Goal: Task Accomplishment & Management: Complete application form

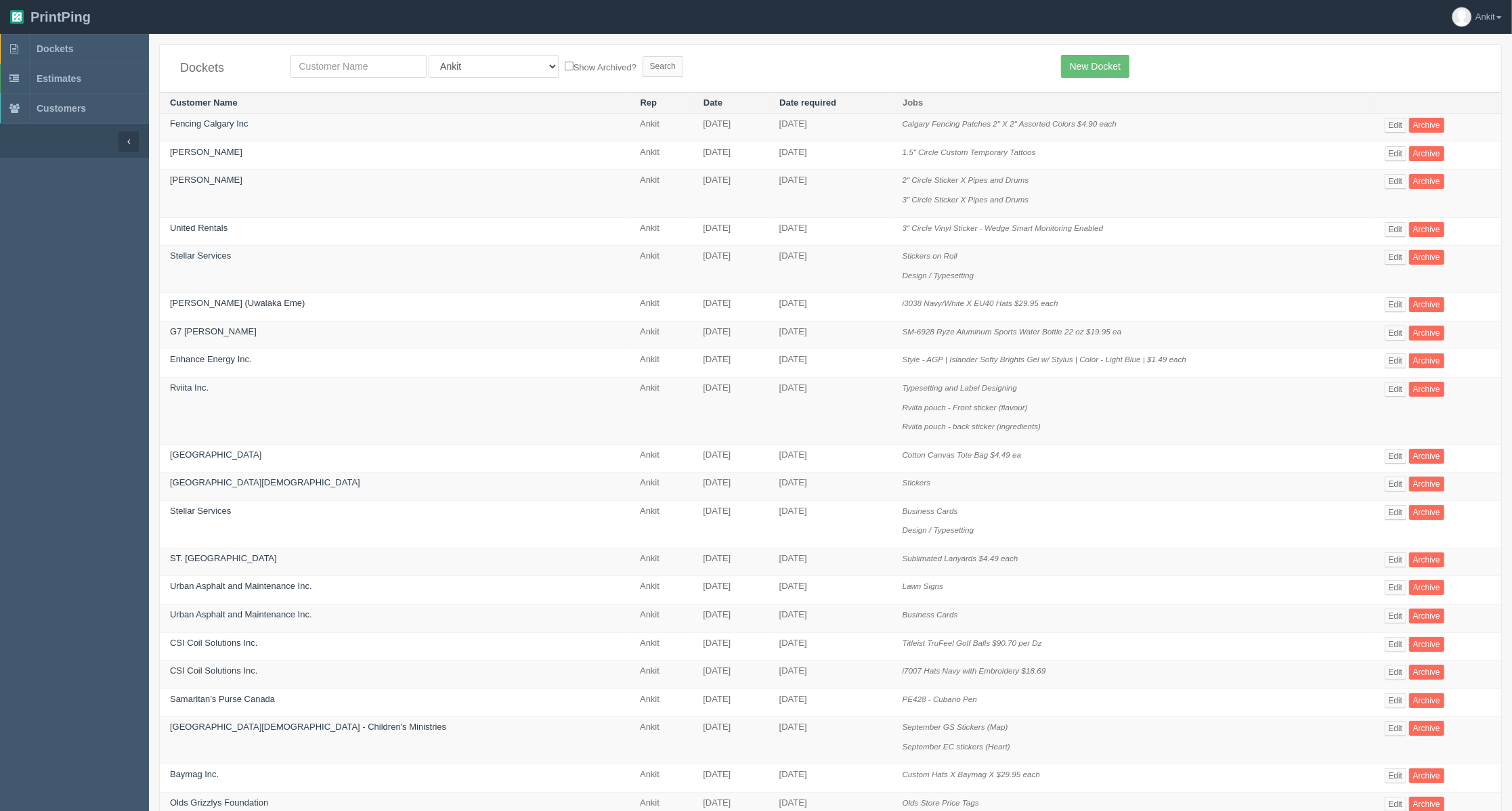
click at [326, 80] on div "Dockets All Users Ali Ali Test 1 Aly Amy Ankit Arif Brandon Dan France Greg Jim…" at bounding box center [830, 68] width 1341 height 47
click at [327, 70] on input "text" at bounding box center [358, 66] width 136 height 23
type input "[PERSON_NAME]"
click at [642, 56] on input "Search" at bounding box center [662, 66] width 41 height 20
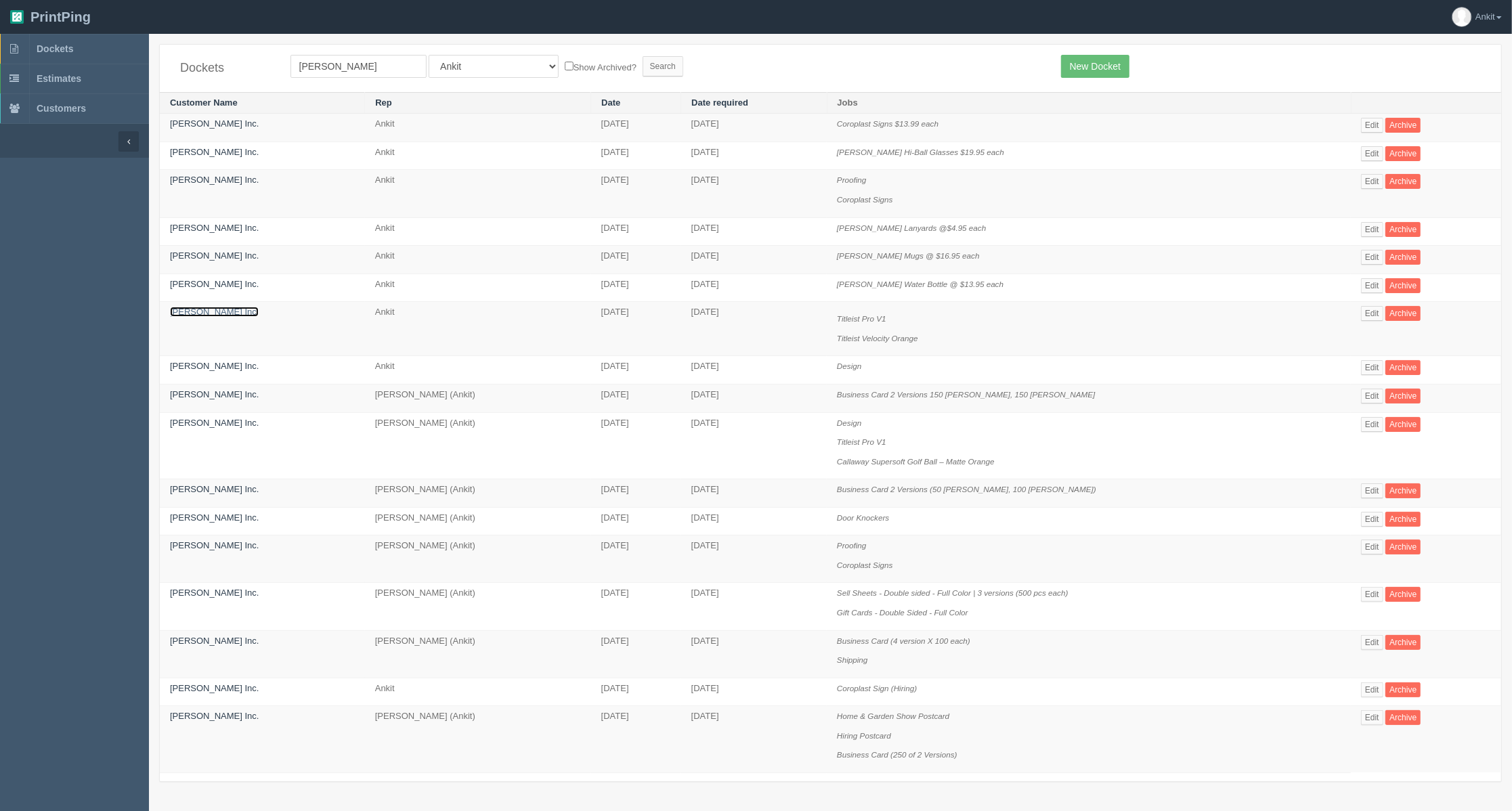
click at [202, 312] on link "[PERSON_NAME] Inc." at bounding box center [214, 312] width 89 height 10
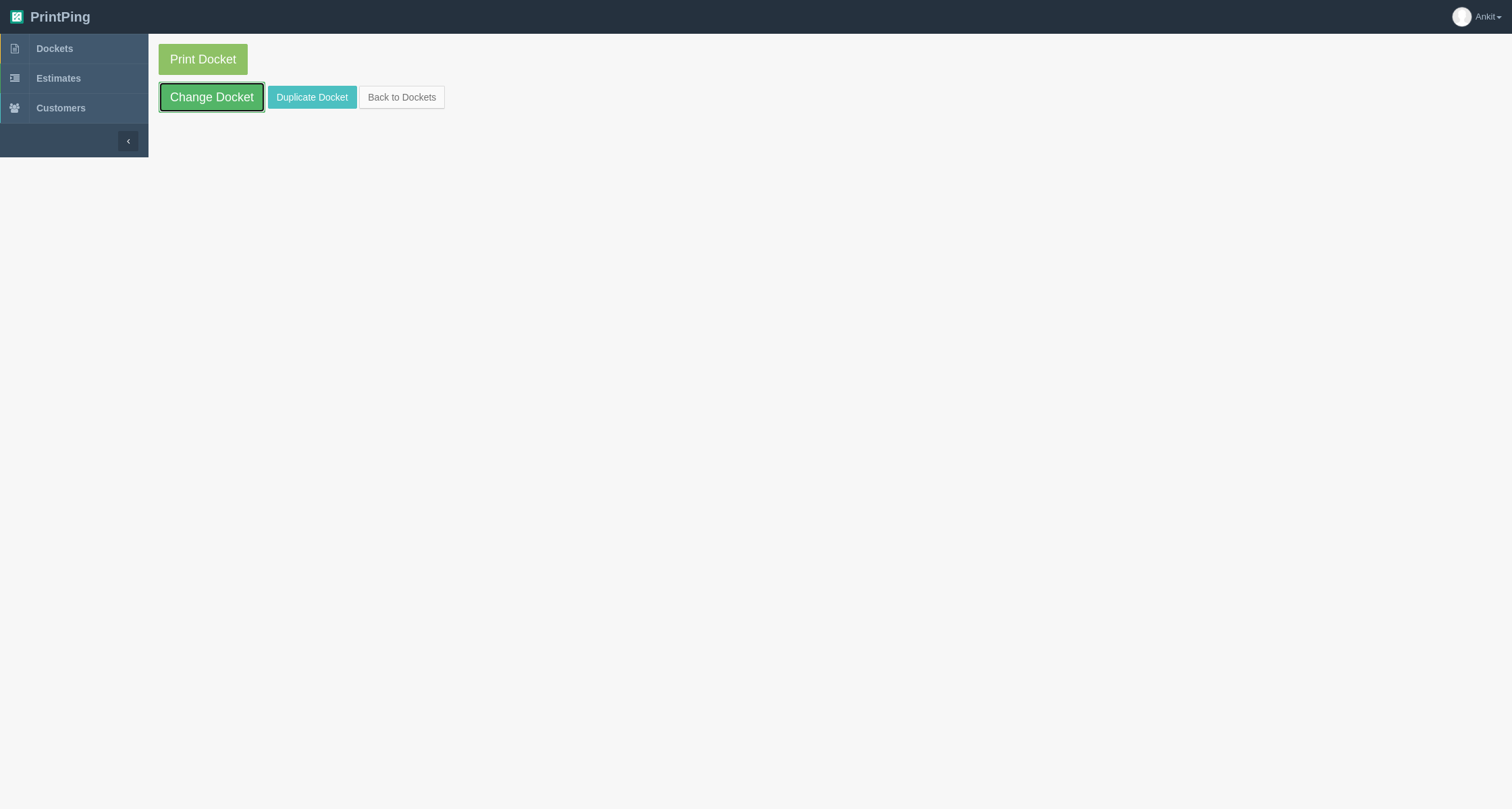
click at [225, 83] on link "Change Docket" at bounding box center [211, 97] width 107 height 31
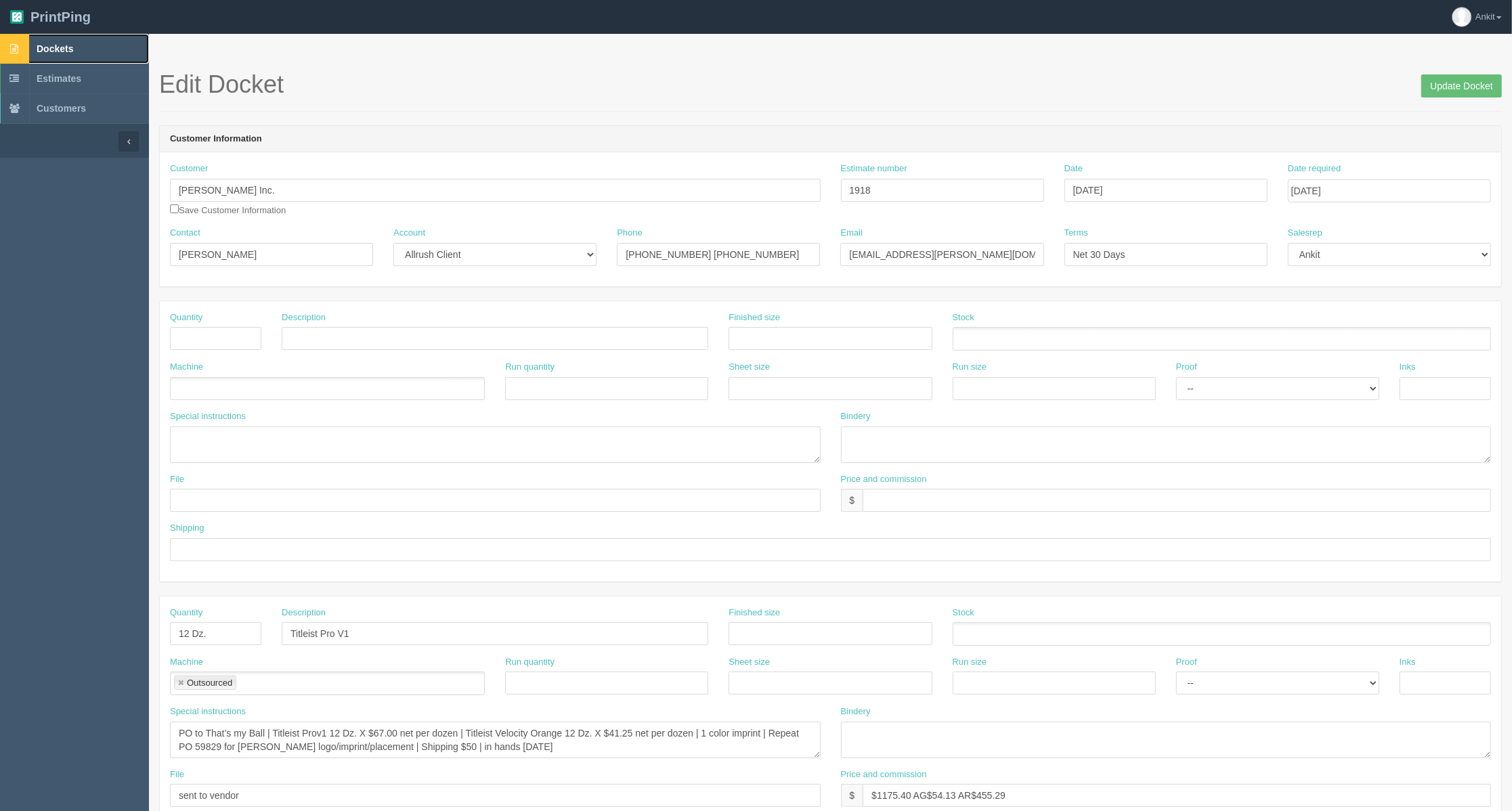
click at [52, 47] on span "Dockets" at bounding box center [54, 49] width 36 height 11
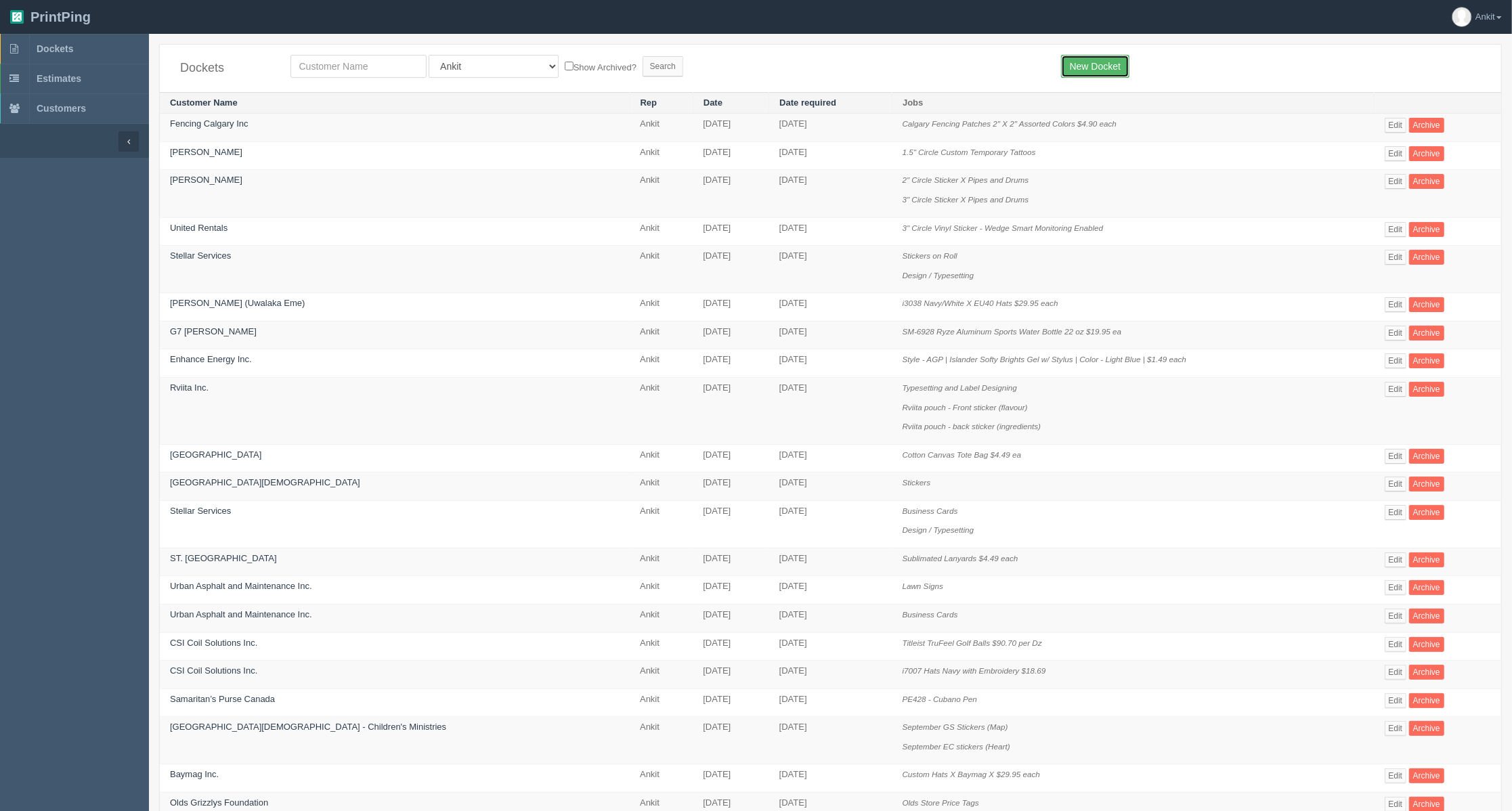
click at [1097, 70] on link "New Docket" at bounding box center [1095, 66] width 69 height 23
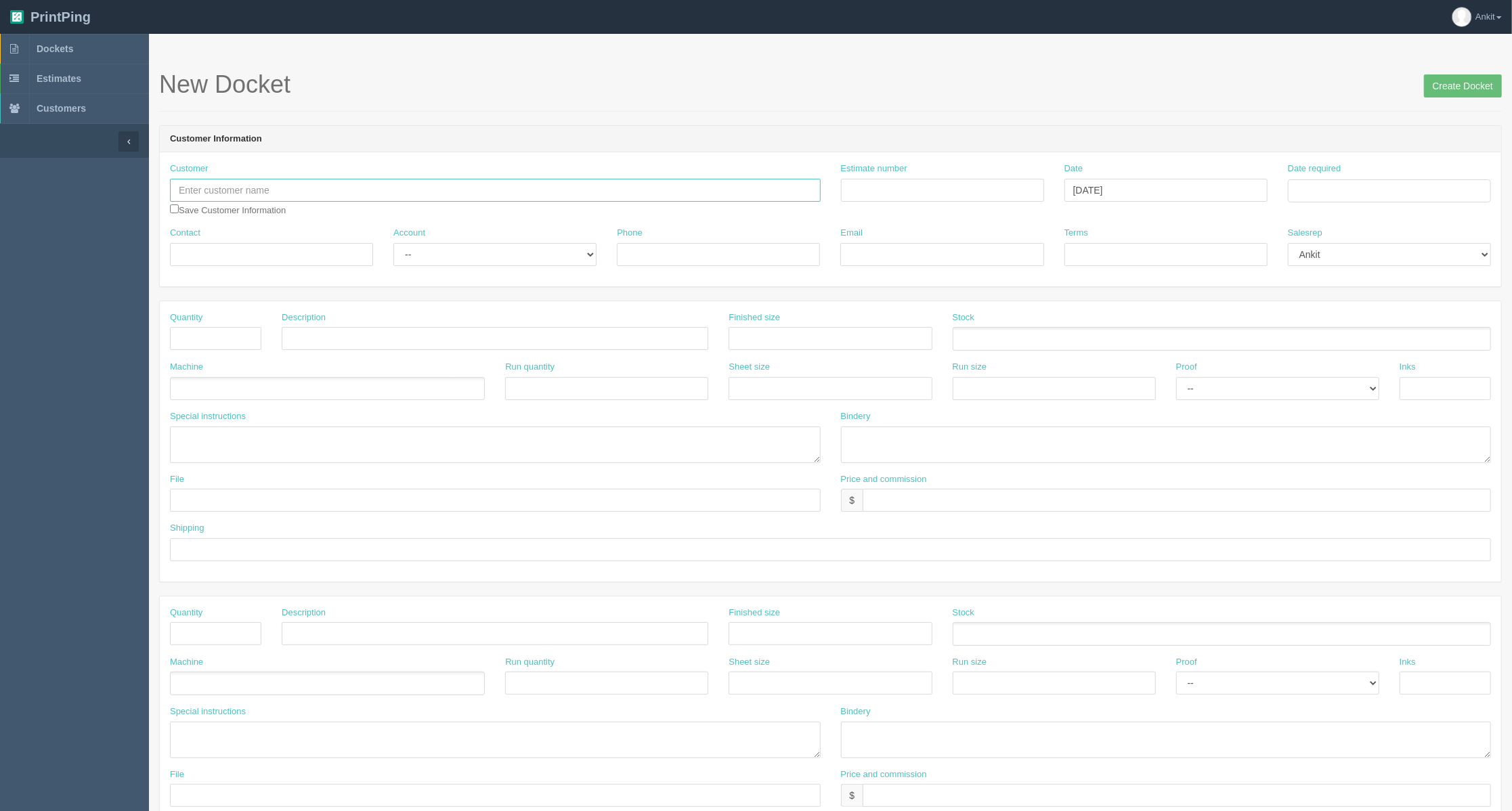
click at [287, 191] on input "text" at bounding box center [495, 190] width 650 height 23
click at [245, 220] on link "[PERSON_NAME] Inc." at bounding box center [225, 216] width 109 height 20
type input "[PERSON_NAME] Inc."
click at [239, 213] on div "Customer [PERSON_NAME] Inc. [PERSON_NAME] Inc. Save Customer Information" at bounding box center [495, 189] width 650 height 54
click at [174, 206] on input "checkbox" at bounding box center [174, 209] width 9 height 9
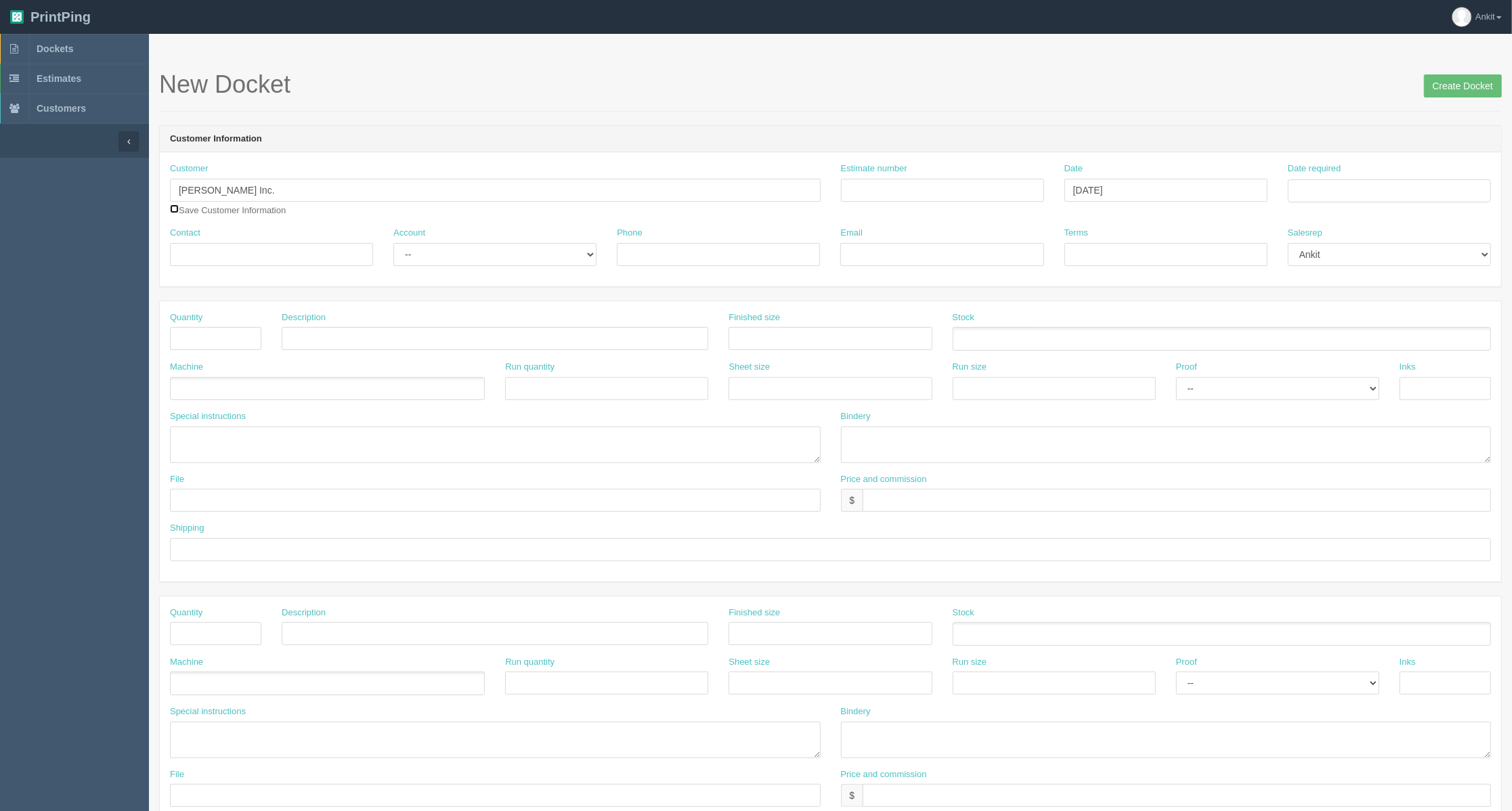
checkbox input "true"
click at [194, 250] on input "Contact" at bounding box center [271, 254] width 203 height 23
type input "[PERSON_NAME]"
click at [649, 265] on input "Phone" at bounding box center [718, 254] width 203 height 23
paste input "o: [PHONE_NUMBER] | m: [PHONE_NUMBER]"
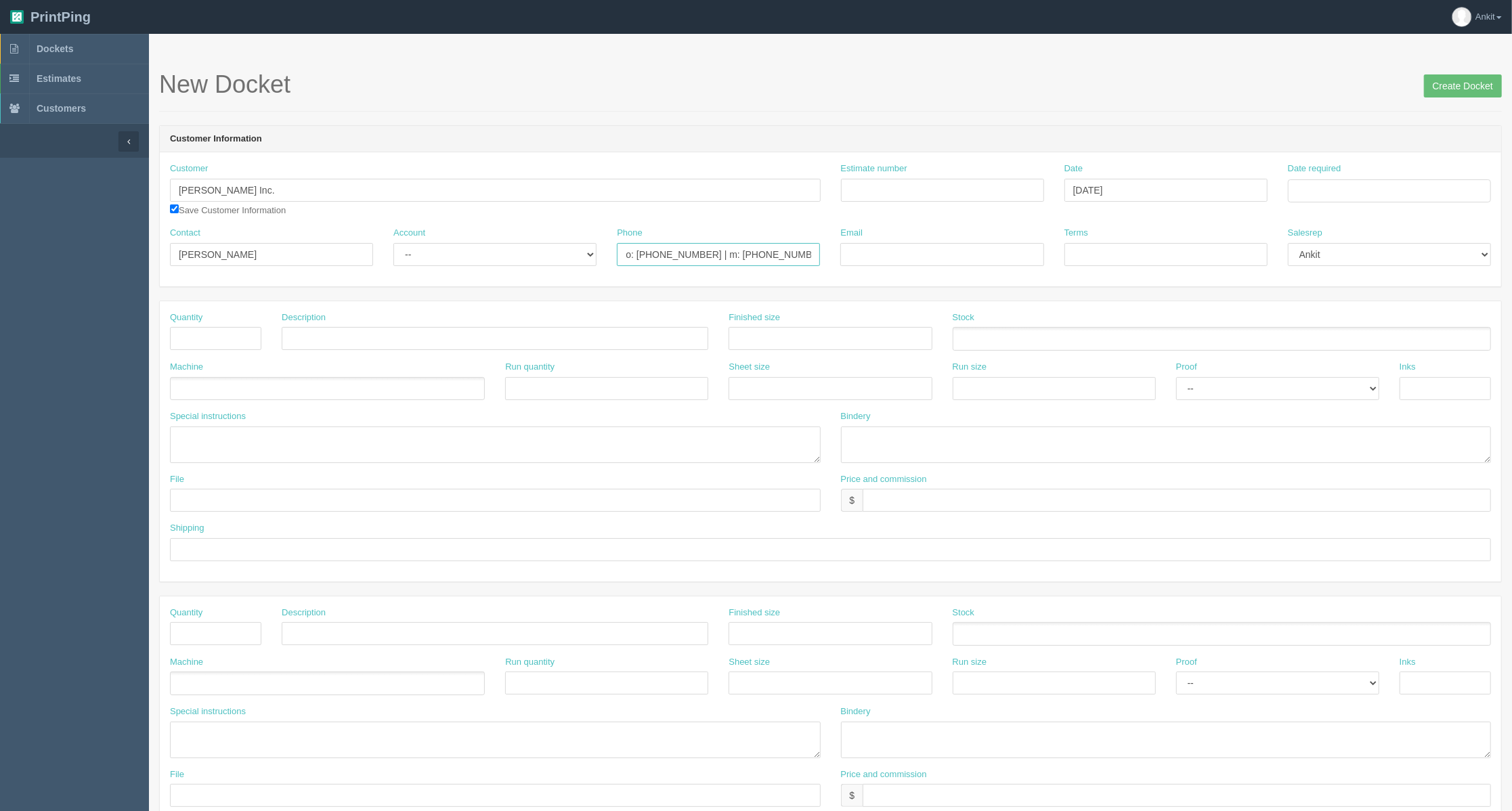
type input "o: [PHONE_NUMBER] | m: [PHONE_NUMBER]"
click at [519, 261] on select "-- Existing Client Allrush Client Rep Client" at bounding box center [494, 254] width 203 height 23
select select "Allrush Client"
click at [393, 243] on select "-- Existing Client Allrush Client Rep Client" at bounding box center [494, 254] width 203 height 23
click at [174, 343] on input "text" at bounding box center [216, 338] width 92 height 23
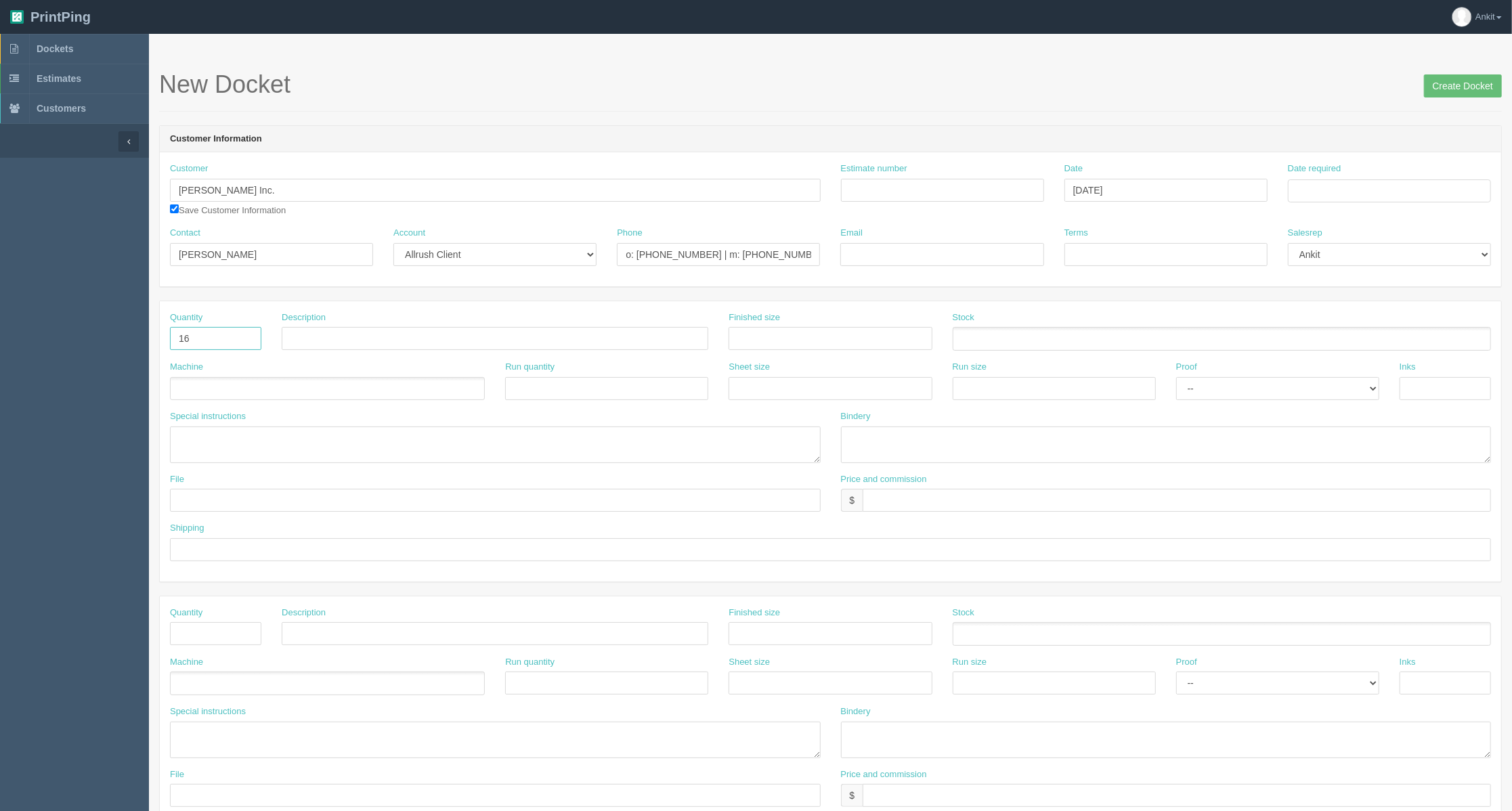
type input "16"
click at [329, 325] on div "Description" at bounding box center [494, 330] width 426 height 39
click at [340, 347] on input "text" at bounding box center [494, 338] width 426 height 23
paste input "Callaway Supersoft Golf Ball"
click at [528, 338] on input "Callaway Supersoft Golf Ball /" at bounding box center [494, 338] width 426 height 23
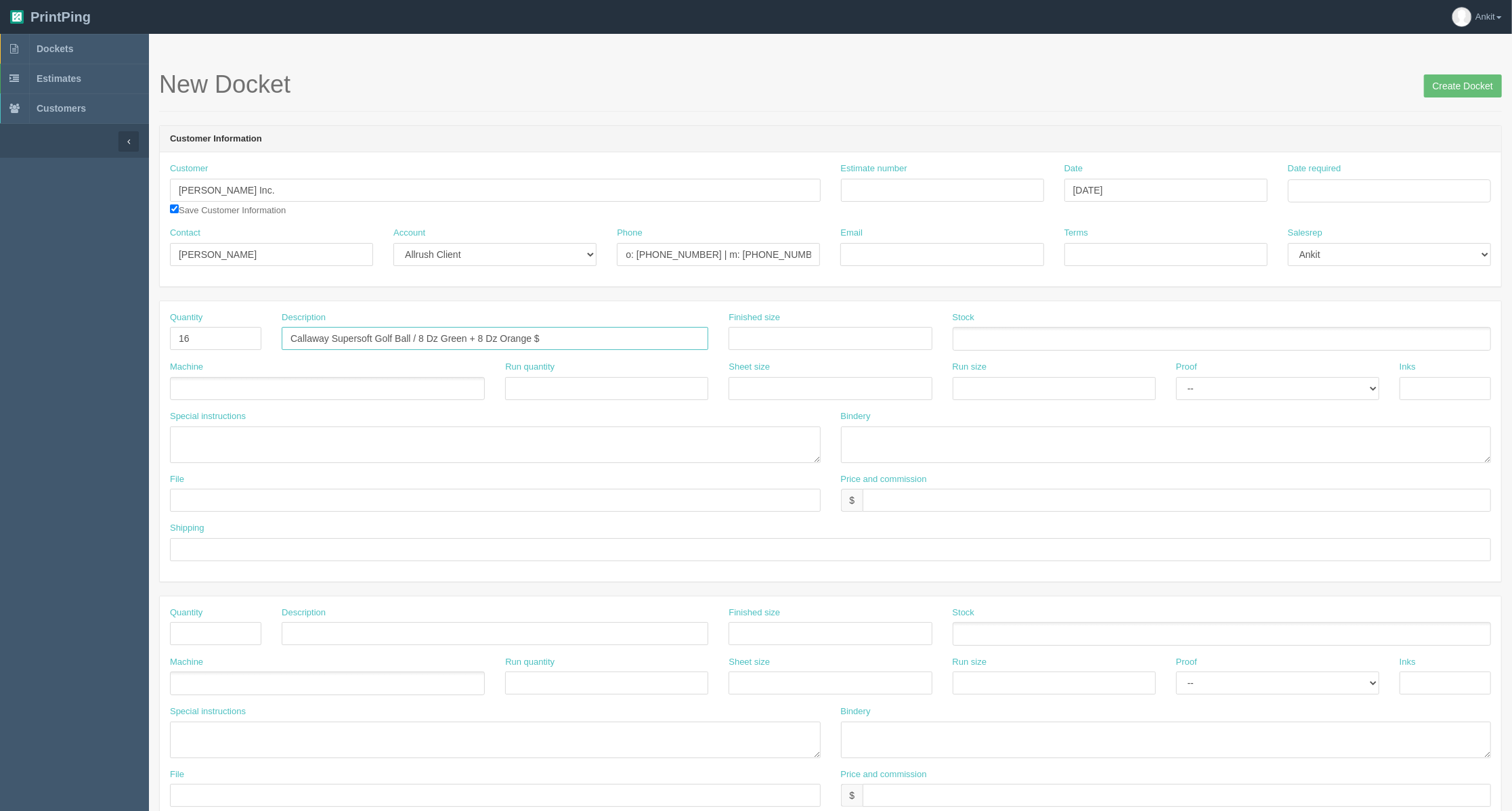
click at [626, 332] on input "Callaway Supersoft Golf Ball / 8 Dz Green + 8 Dz Orange $" at bounding box center [494, 338] width 426 height 23
type input "Callaway Supersoft Golf Ball / 8 Dz Green + 8 Dz Orange $58.45 per Dz"
click at [191, 397] on ul at bounding box center [327, 389] width 315 height 24
type input "Outsource"
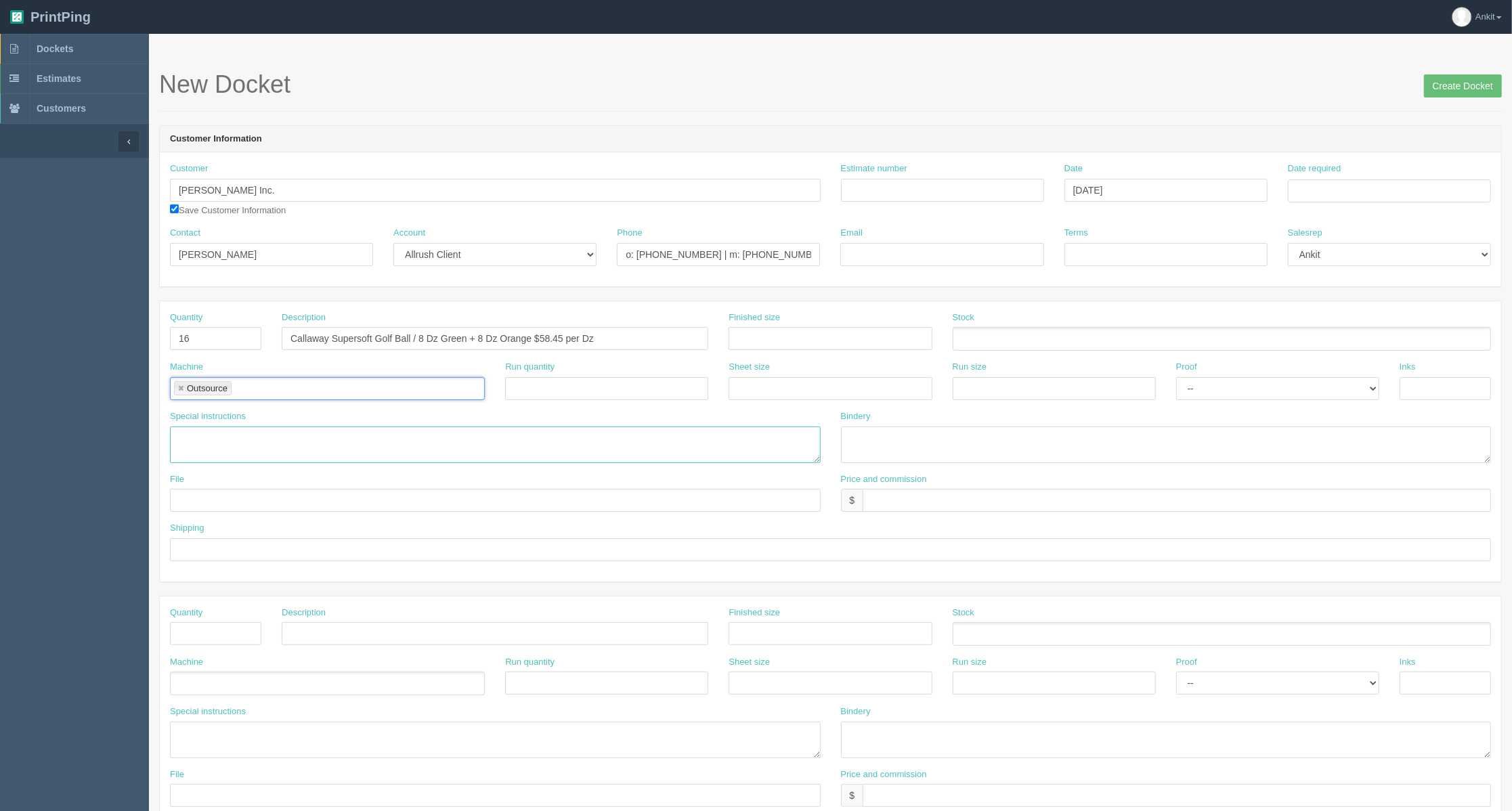
click at [211, 440] on textarea at bounding box center [495, 444] width 650 height 36
click at [338, 429] on textarea "Po to Novelty Printers |" at bounding box center [495, 444] width 650 height 36
drag, startPoint x: 288, startPoint y: 338, endPoint x: 532, endPoint y: 348, distance: 244.2
click at [532, 348] on input "Callaway Supersoft Golf Ball / 8 Dz Green + 8 Dz Orange $58.45 per Dz" at bounding box center [494, 338] width 426 height 23
click at [321, 434] on textarea "Po to Novelty Printers |" at bounding box center [495, 444] width 650 height 36
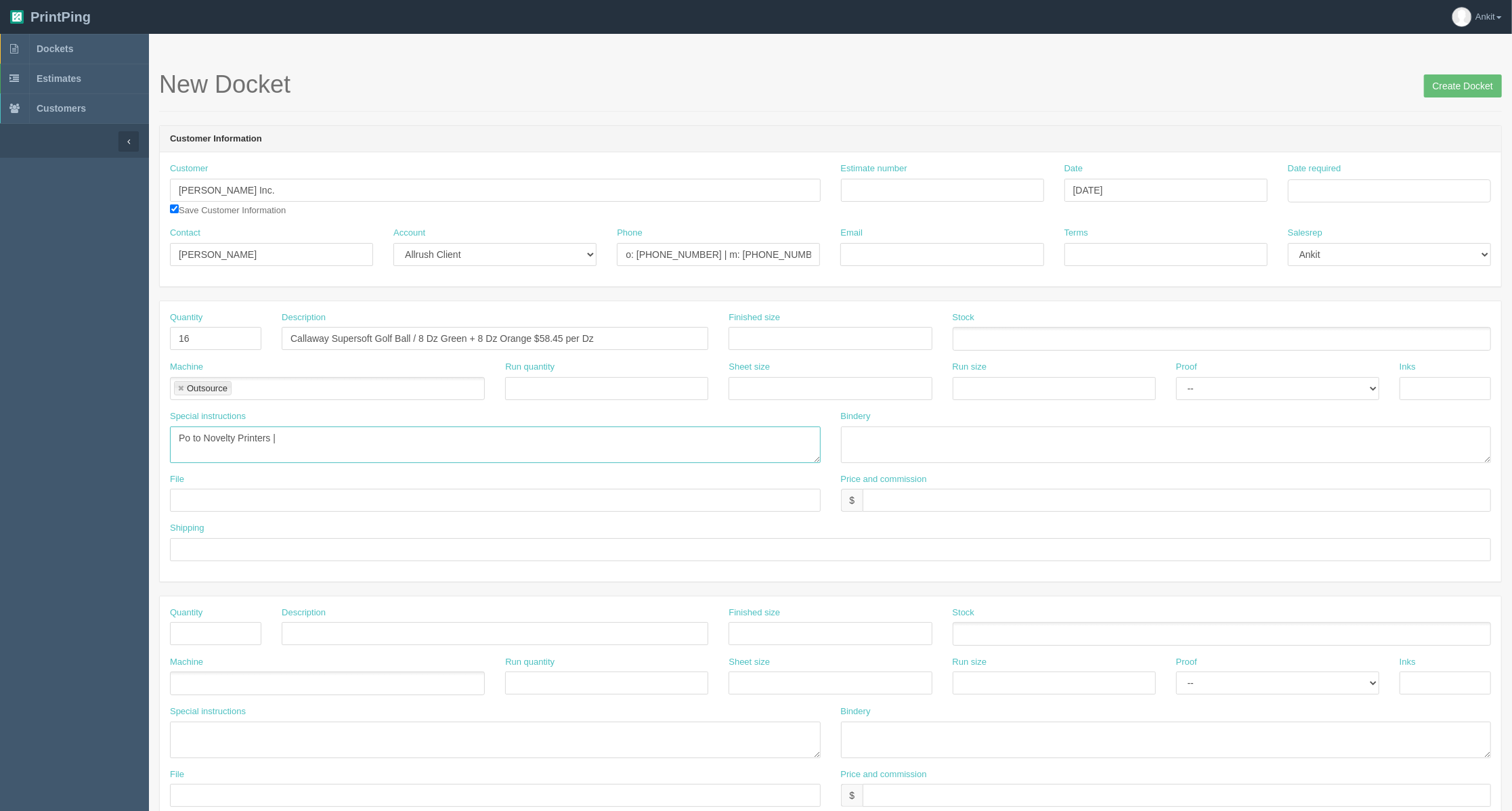
paste textarea "Callaway Supersoft Golf Ball / 8 Dz Green + 8 Dz Orange"
click at [336, 441] on textarea "Po to Novelty Printers | Callaway Supersoft Golf Ball / 8 Dz Green + 8 Dz Orange" at bounding box center [495, 444] width 650 height 36
drag, startPoint x: 336, startPoint y: 441, endPoint x: 375, endPoint y: 449, distance: 39.8
click at [375, 449] on textarea "Po to Novelty Printers | Callaway Supersoft Golf Ball / 8 Dz Green + 8 Dz Orange" at bounding box center [495, 444] width 650 height 36
click at [537, 439] on textarea "Po to Novelty Printers | Callaway Supersoft Golf Ball / 8 Dz Green + 8 Dz Orange" at bounding box center [495, 444] width 650 height 36
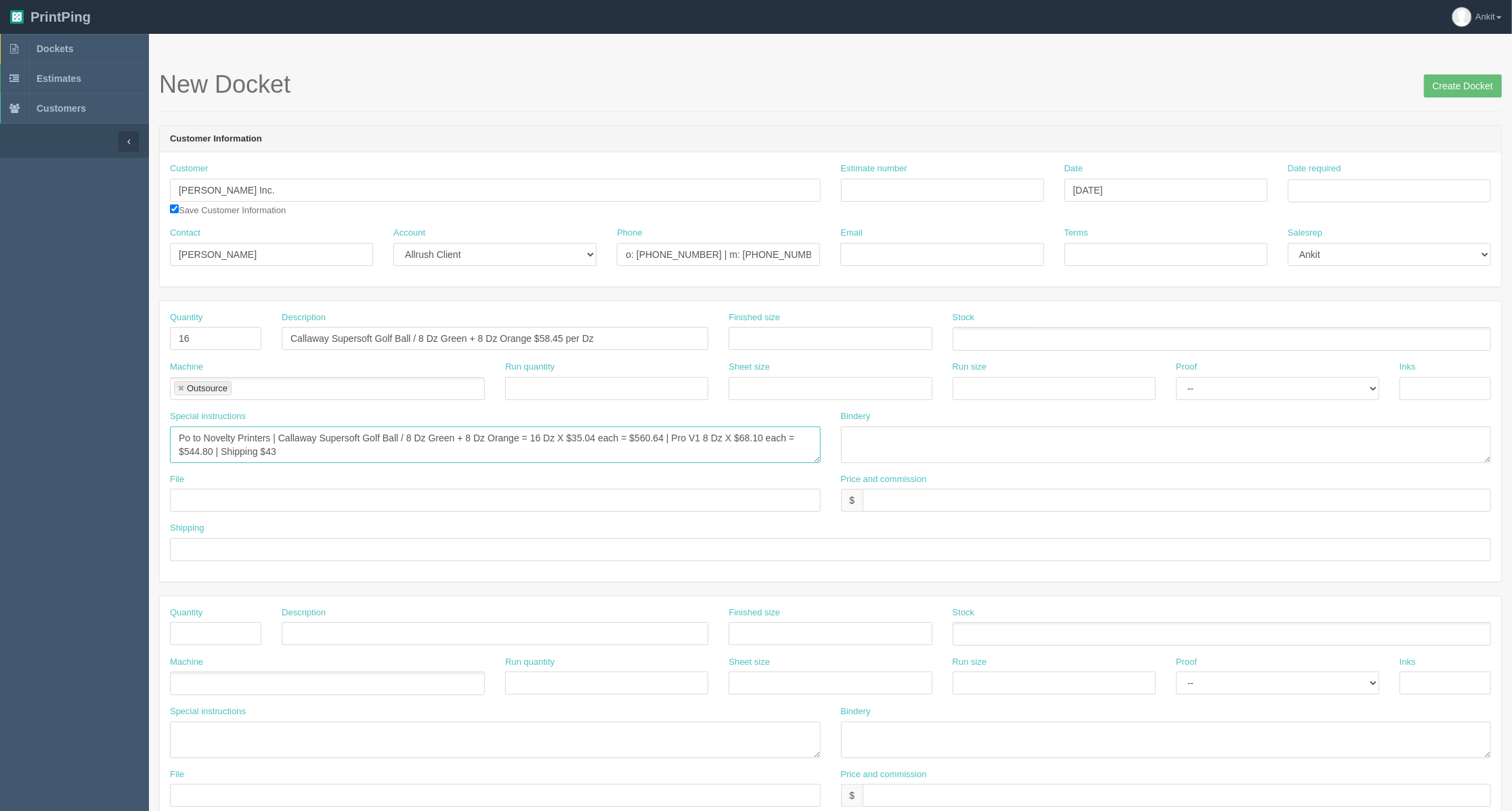
type textarea "Po to Novelty Printers | Callaway Supersoft Golf Ball / 8 Dz Green + 8 Dz Orang…"
click at [869, 506] on input "text" at bounding box center [1176, 499] width 628 height 23
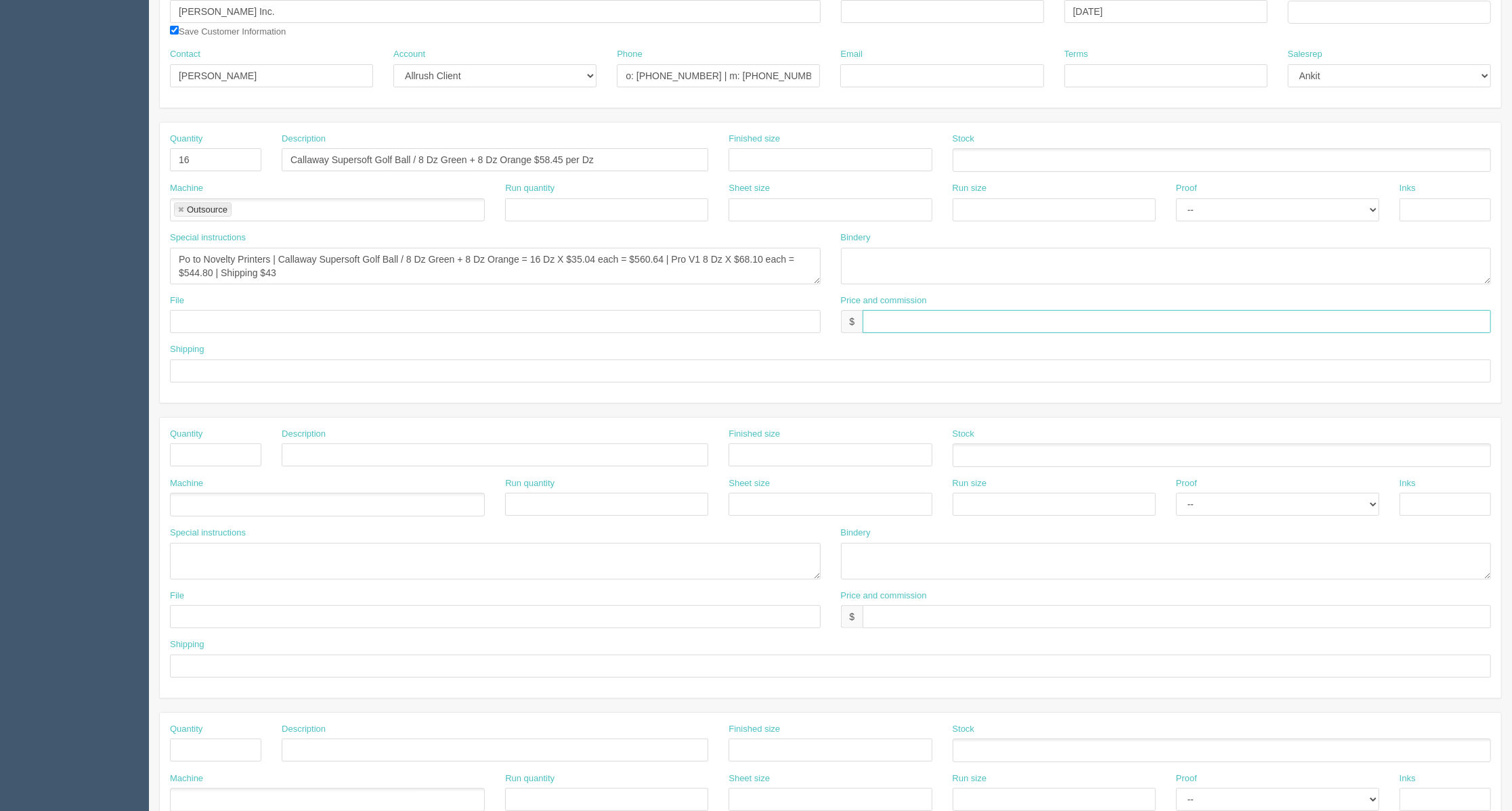
scroll to position [180, 0]
click at [236, 564] on textarea at bounding box center [495, 559] width 650 height 36
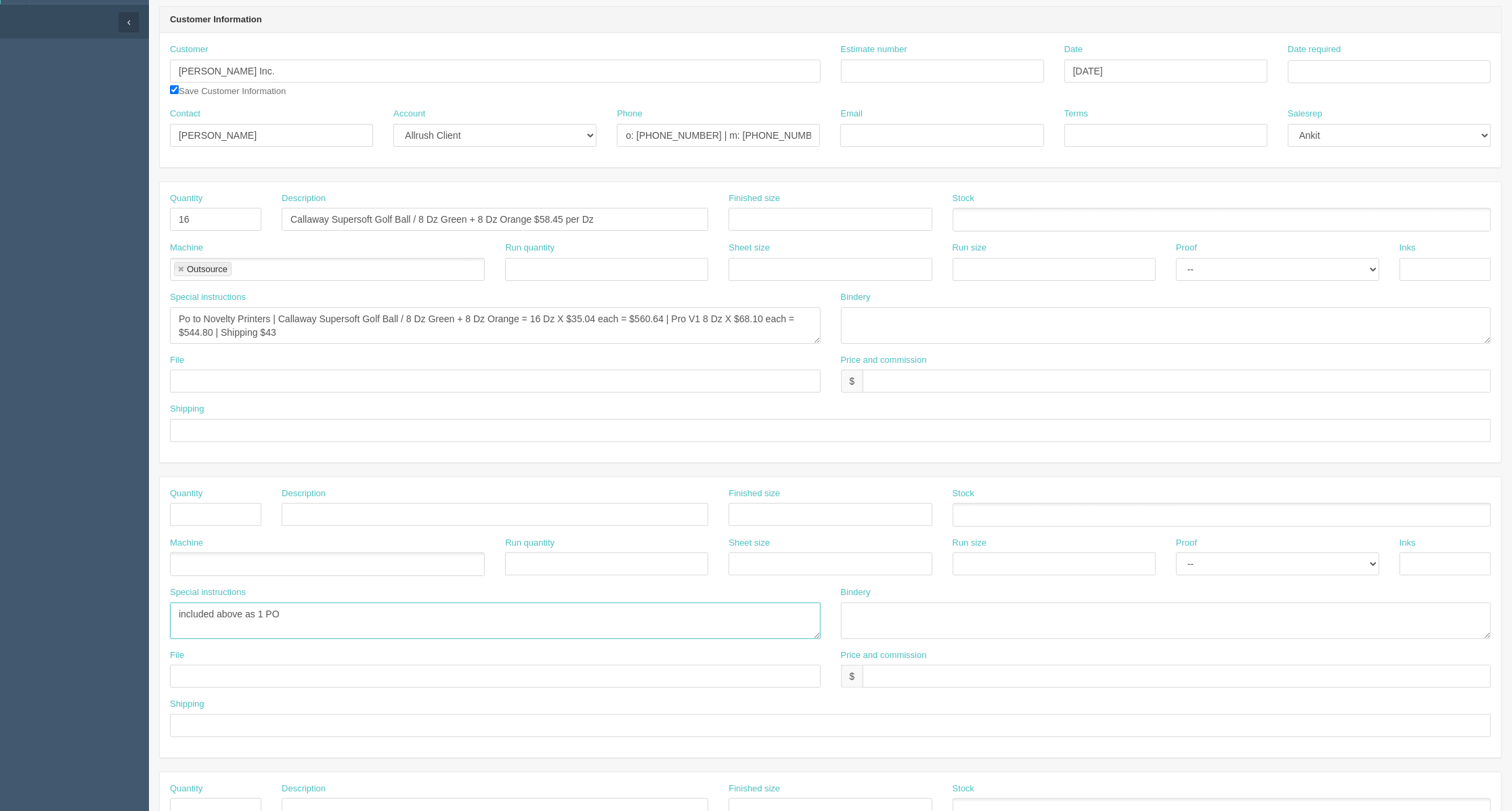
scroll to position [90, 0]
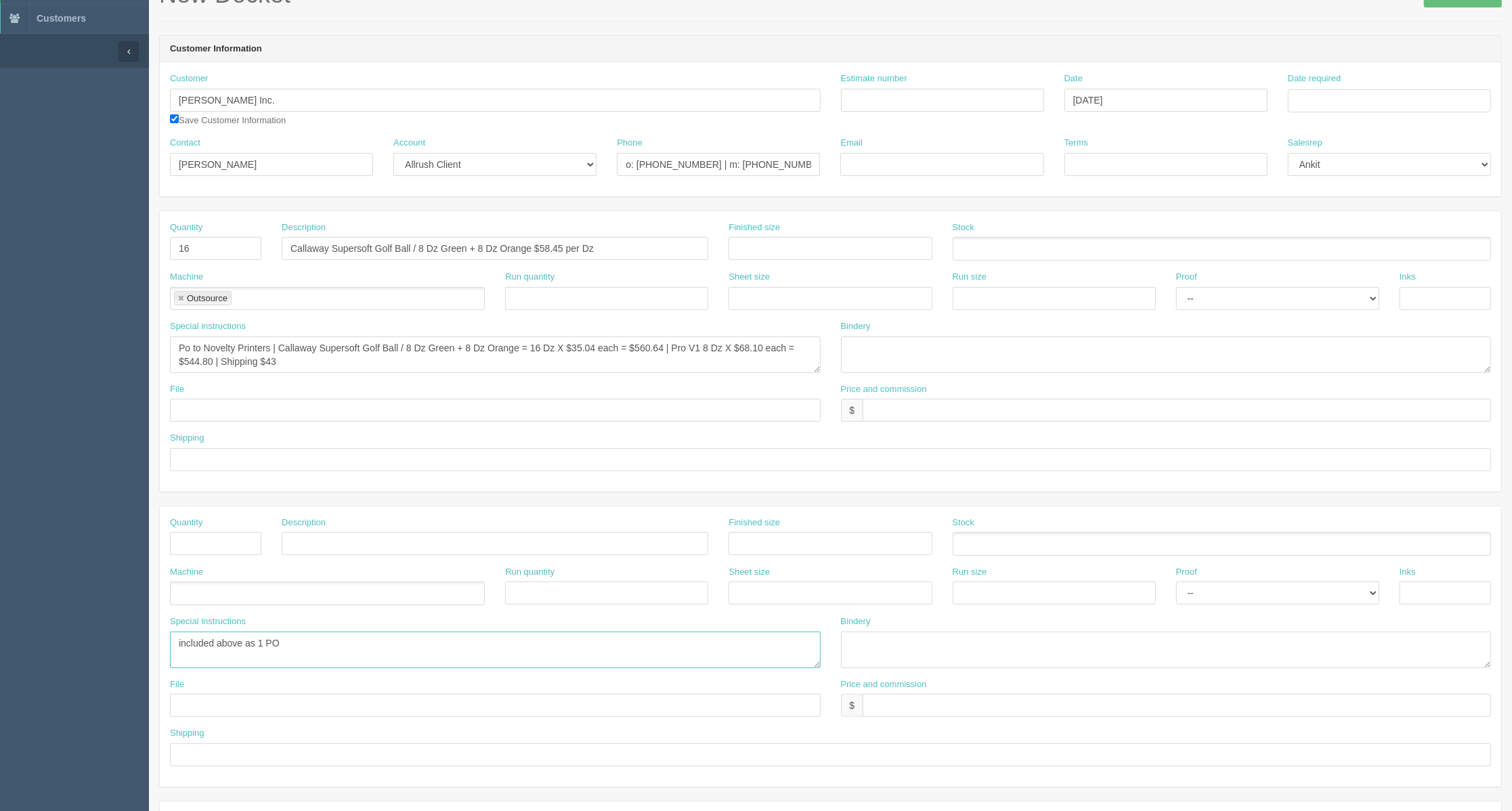
type textarea "included above as 1 PO"
click at [206, 545] on input "text" at bounding box center [216, 543] width 92 height 23
type input "8"
click at [210, 244] on input "16" at bounding box center [216, 248] width 92 height 23
type input "16 Dz"
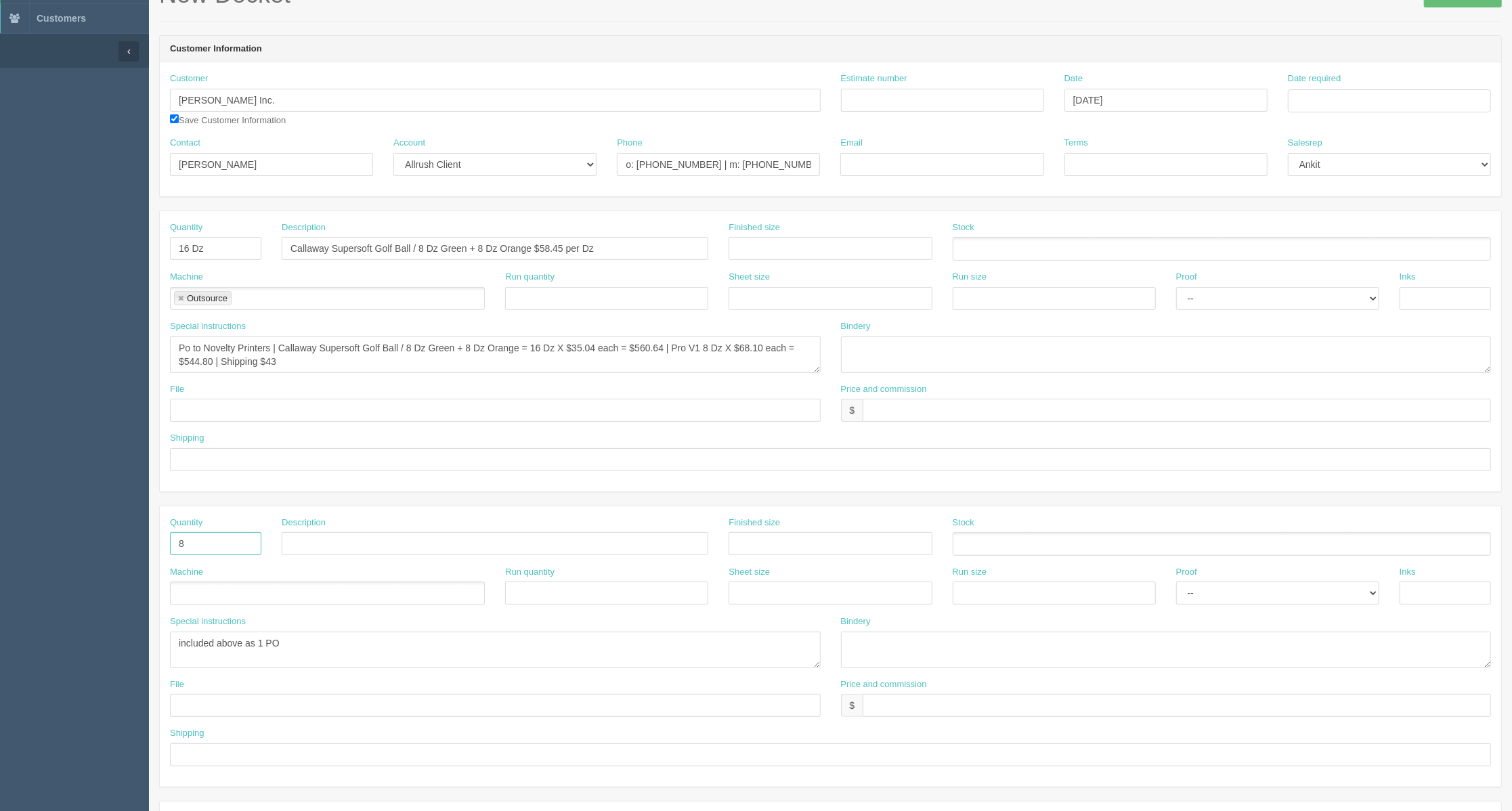
click at [218, 550] on input "8" at bounding box center [216, 543] width 92 height 23
type input "8 Dz"
click at [296, 536] on input "text" at bounding box center [494, 543] width 426 height 23
drag, startPoint x: 296, startPoint y: 536, endPoint x: 466, endPoint y: 552, distance: 170.8
click at [466, 552] on input "Titliest Pro V1 /" at bounding box center [494, 543] width 426 height 23
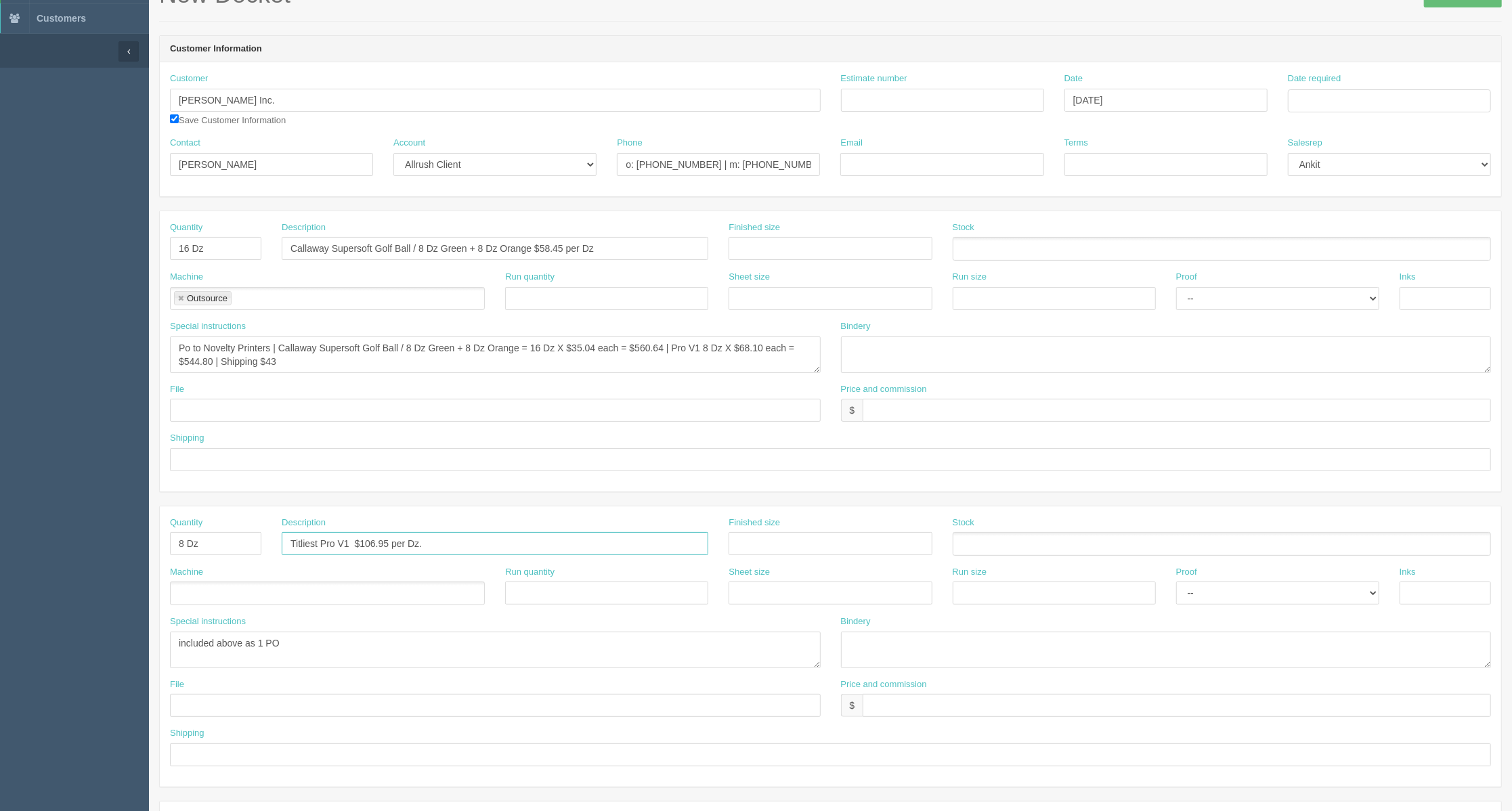
type input "Titliest Pro V1 $106.95 per Dz."
click at [902, 707] on input "text" at bounding box center [1176, 705] width 628 height 23
click at [712, 486] on div "Quantity 16 Dz Description Callaway Supersoft Golf Ball / 8 Dz Green + 8 Dz Ora…" at bounding box center [830, 351] width 1341 height 280
click at [958, 709] on input "$" at bounding box center [1176, 705] width 628 height 23
type input "$855.60 included above"
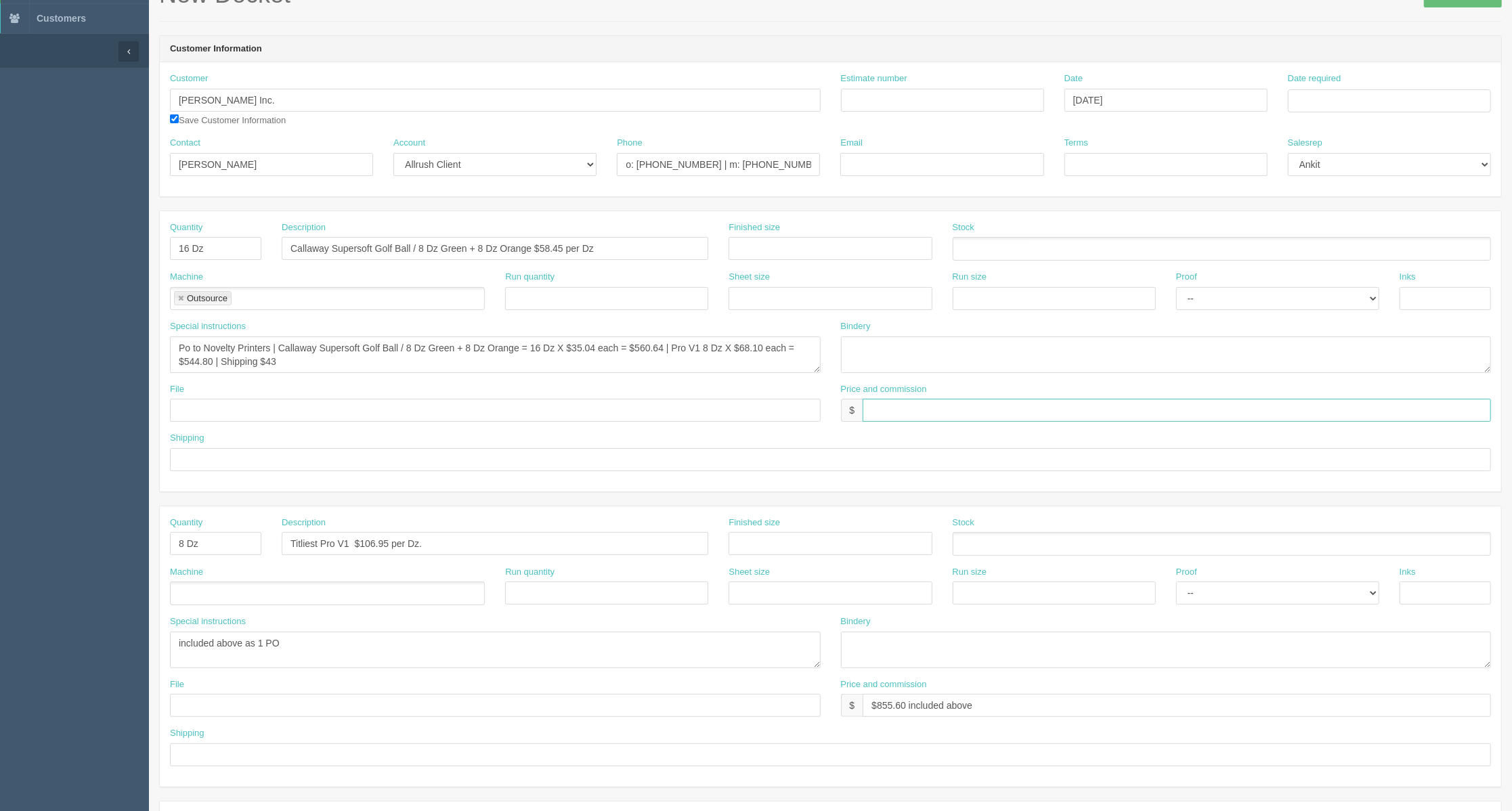
click at [968, 408] on input "text" at bounding box center [1176, 410] width 628 height 23
click at [886, 414] on input "$" at bounding box center [1176, 410] width 628 height 23
type input "$935.20 AG$68.91 AR$486.94"
click at [196, 586] on ul at bounding box center [327, 593] width 315 height 24
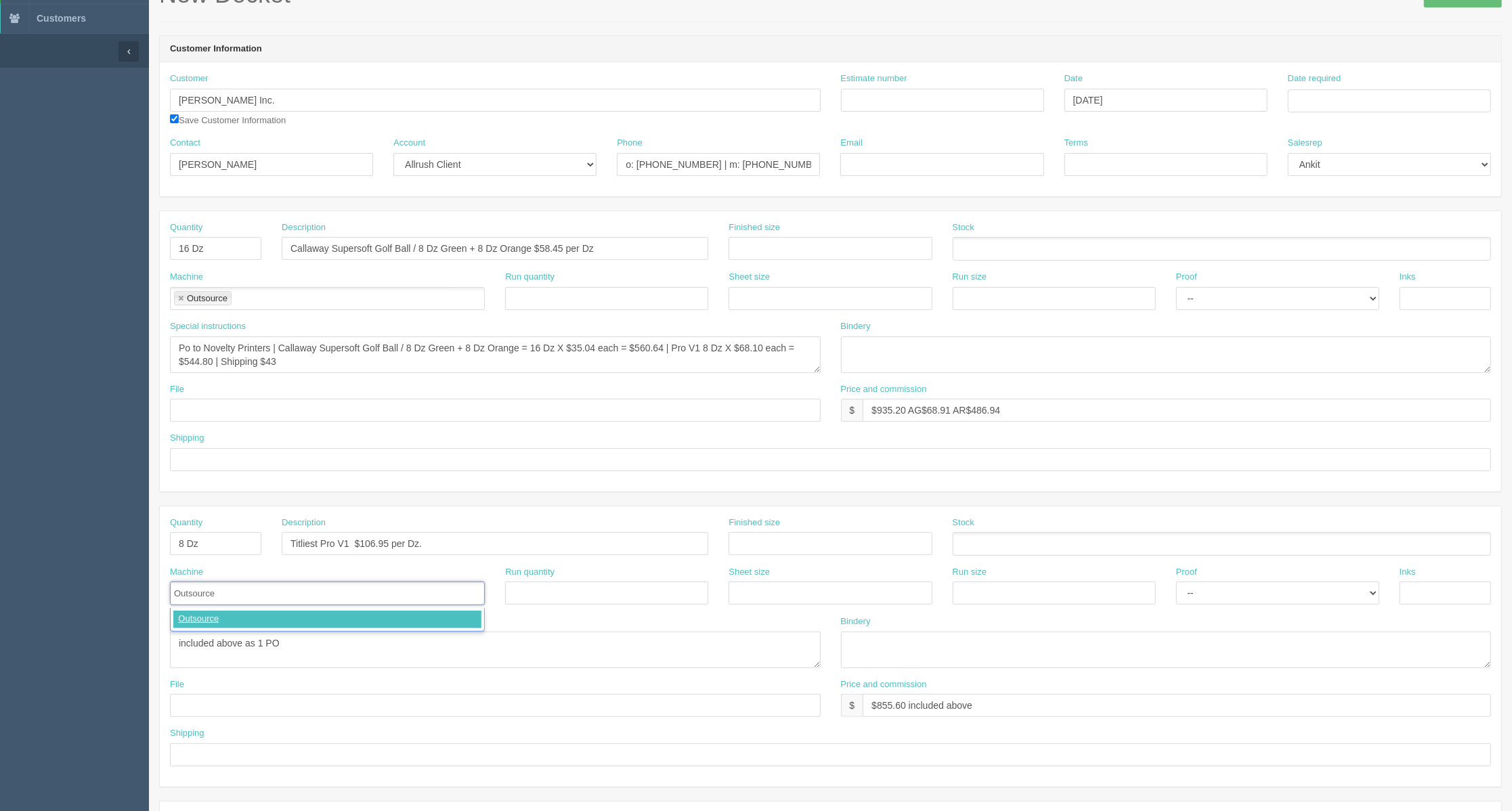
type input "Outsource"
click at [223, 422] on input "text" at bounding box center [495, 410] width 650 height 23
drag, startPoint x: 242, startPoint y: 422, endPoint x: 30, endPoint y: 421, distance: 212.0
click at [30, 421] on section "Dockets Estimates Customers" at bounding box center [756, 541] width 1512 height 1195
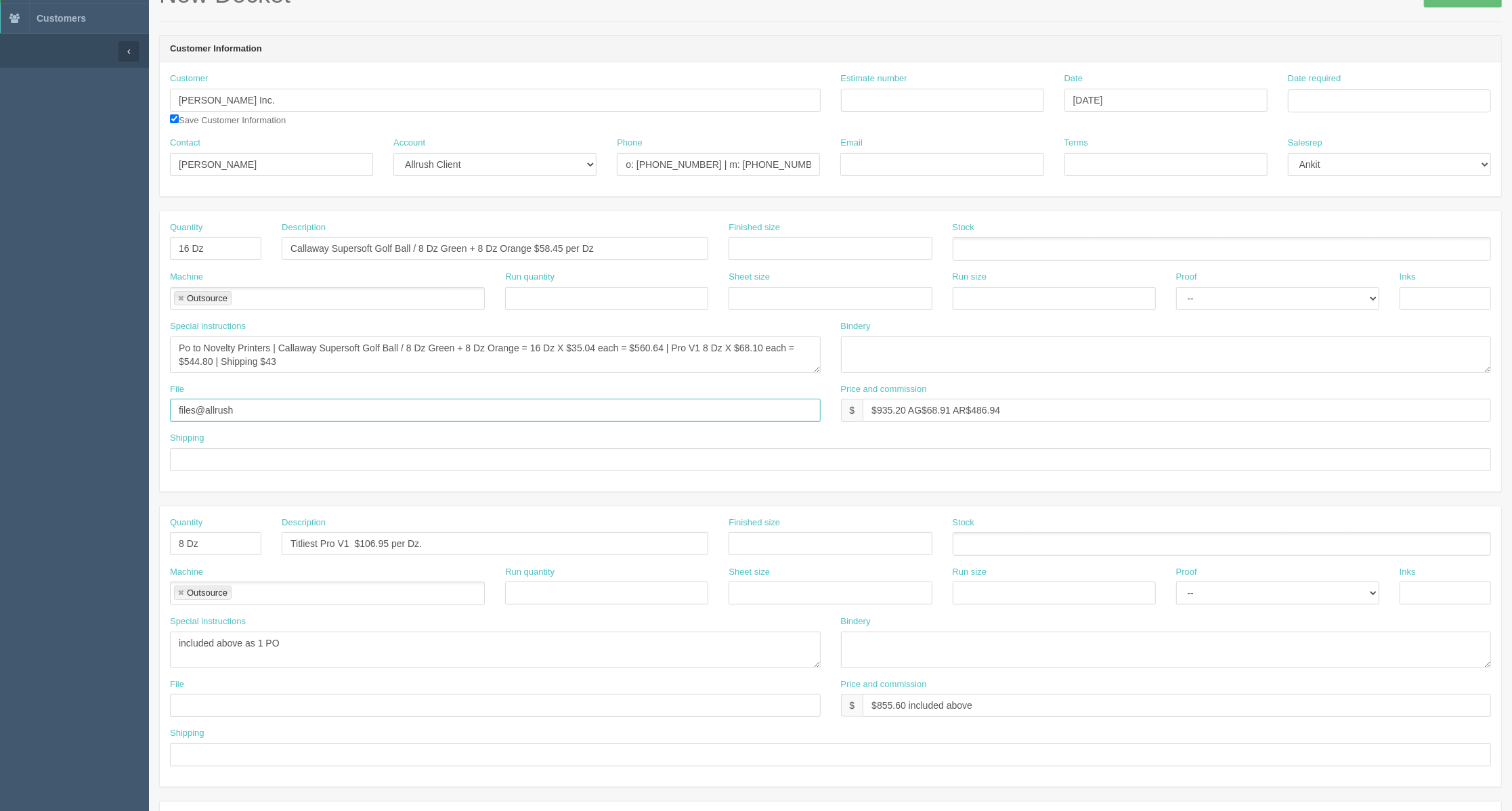
drag, startPoint x: 269, startPoint y: 416, endPoint x: 115, endPoint y: 415, distance: 154.0
click at [115, 415] on section "Dockets Estimates Customers" at bounding box center [756, 541] width 1512 height 1195
type input "sent to vendor"
click at [192, 463] on input "text" at bounding box center [830, 459] width 1321 height 23
type input "call/email for pick up"
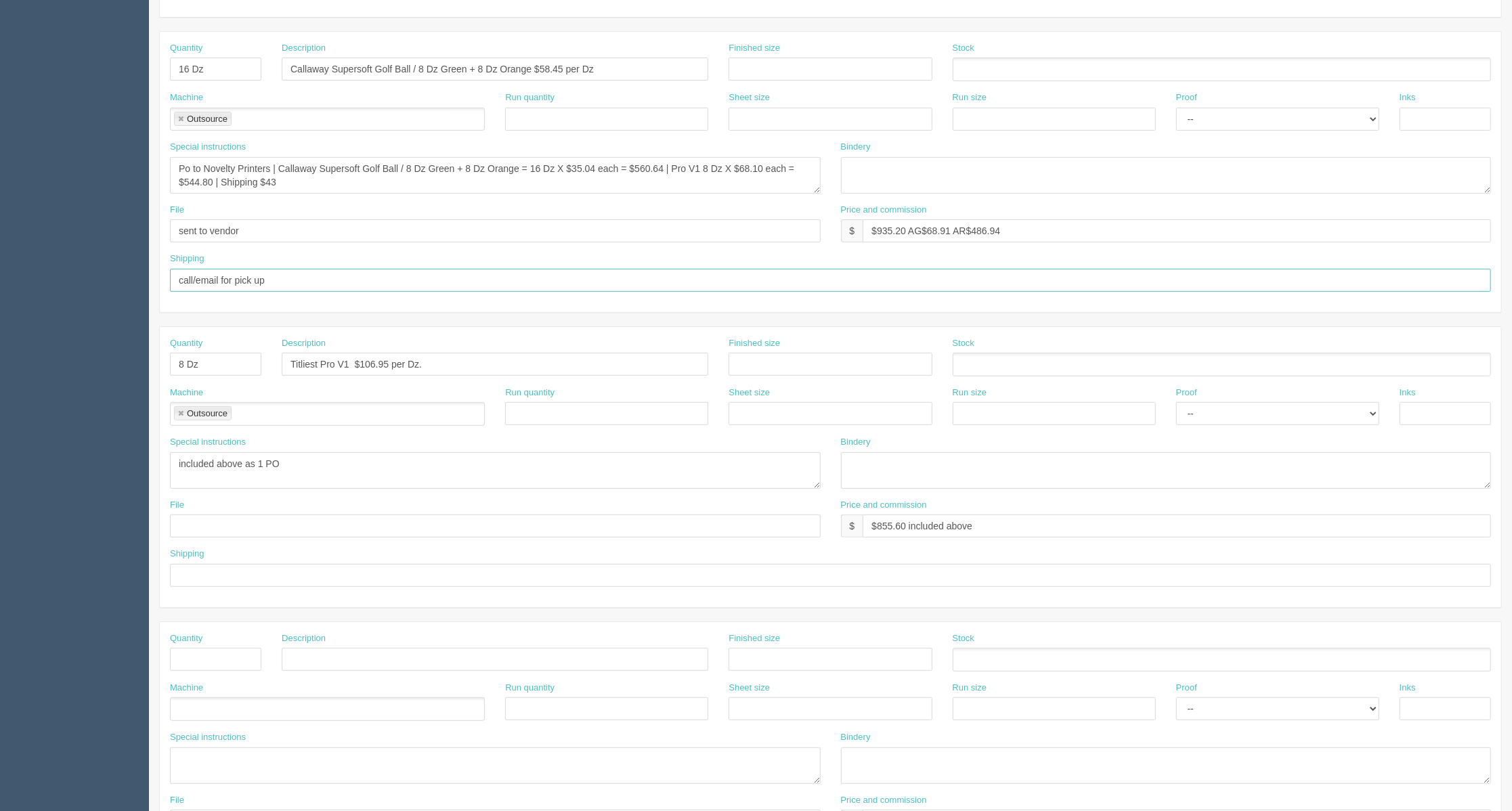
scroll to position [270, 0]
drag, startPoint x: 261, startPoint y: 231, endPoint x: 103, endPoint y: 233, distance: 158.0
click at [103, 233] on section "Dockets Estimates Customers" at bounding box center [756, 360] width 1512 height 1195
click at [212, 513] on div "File" at bounding box center [495, 516] width 650 height 39
click at [214, 515] on div "File" at bounding box center [495, 516] width 650 height 39
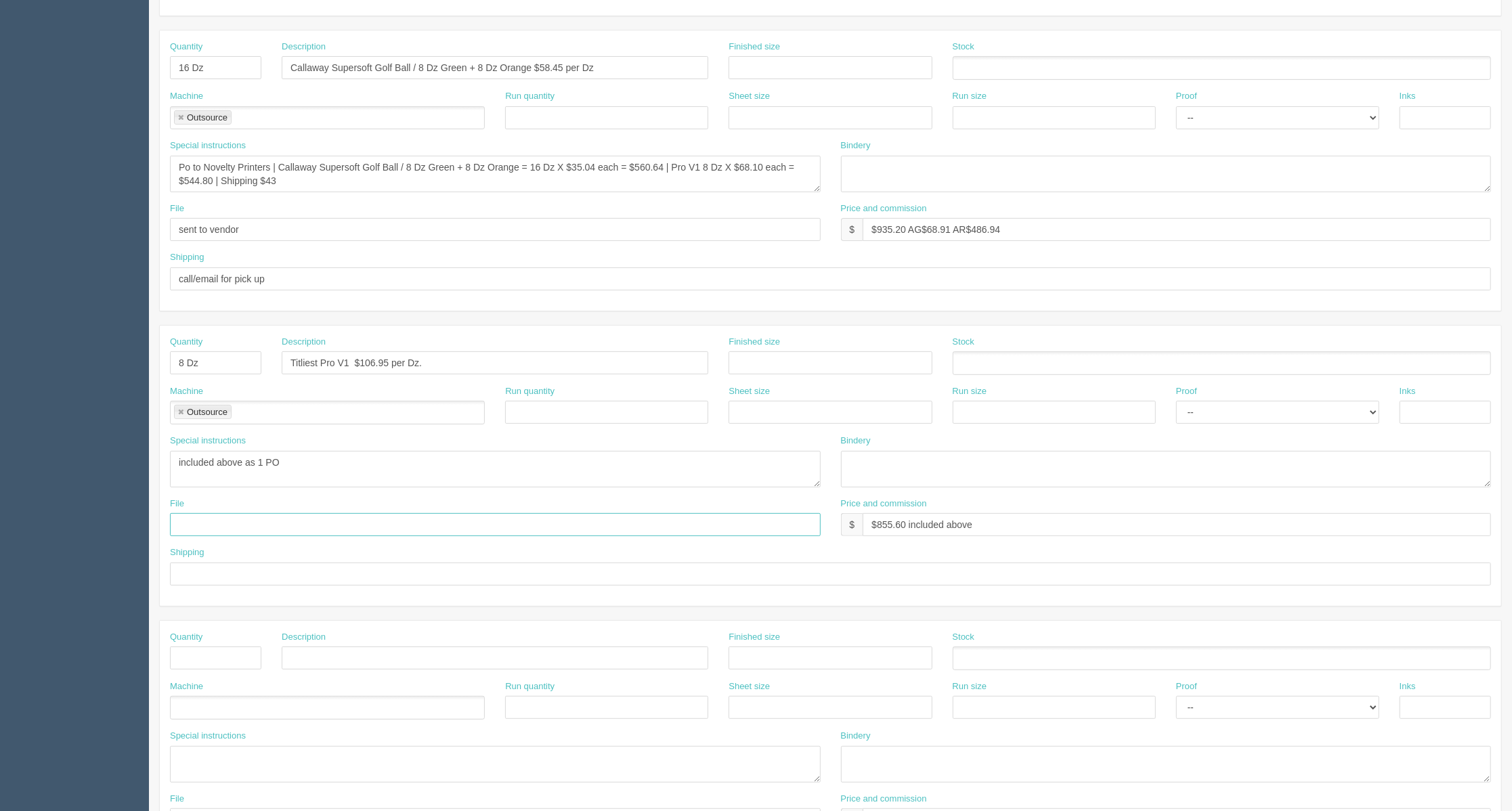
click at [222, 528] on input "text" at bounding box center [495, 524] width 650 height 23
paste input "sent to vendor"
type input "sent to vendor"
click at [228, 575] on input "text" at bounding box center [830, 573] width 1321 height 23
drag, startPoint x: 290, startPoint y: 286, endPoint x: 101, endPoint y: 290, distance: 189.0
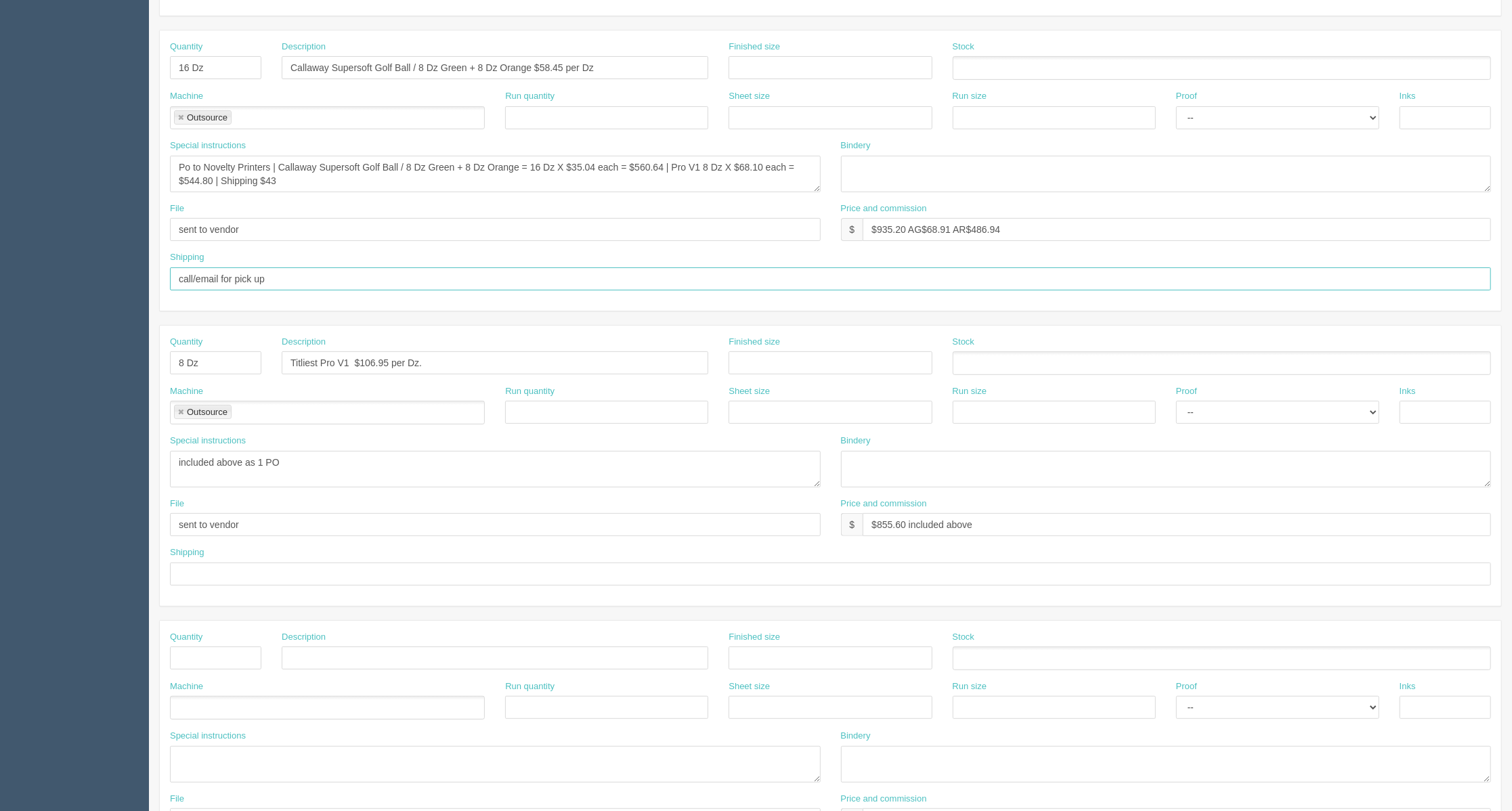
click at [101, 290] on section "Dockets Estimates Customers" at bounding box center [756, 360] width 1512 height 1195
click at [218, 571] on input "text" at bounding box center [830, 573] width 1321 height 23
paste input "call/email for pick up"
type input "call/email for pick up"
click at [773, 558] on div "Shipping call/email for pick up" at bounding box center [830, 565] width 1321 height 39
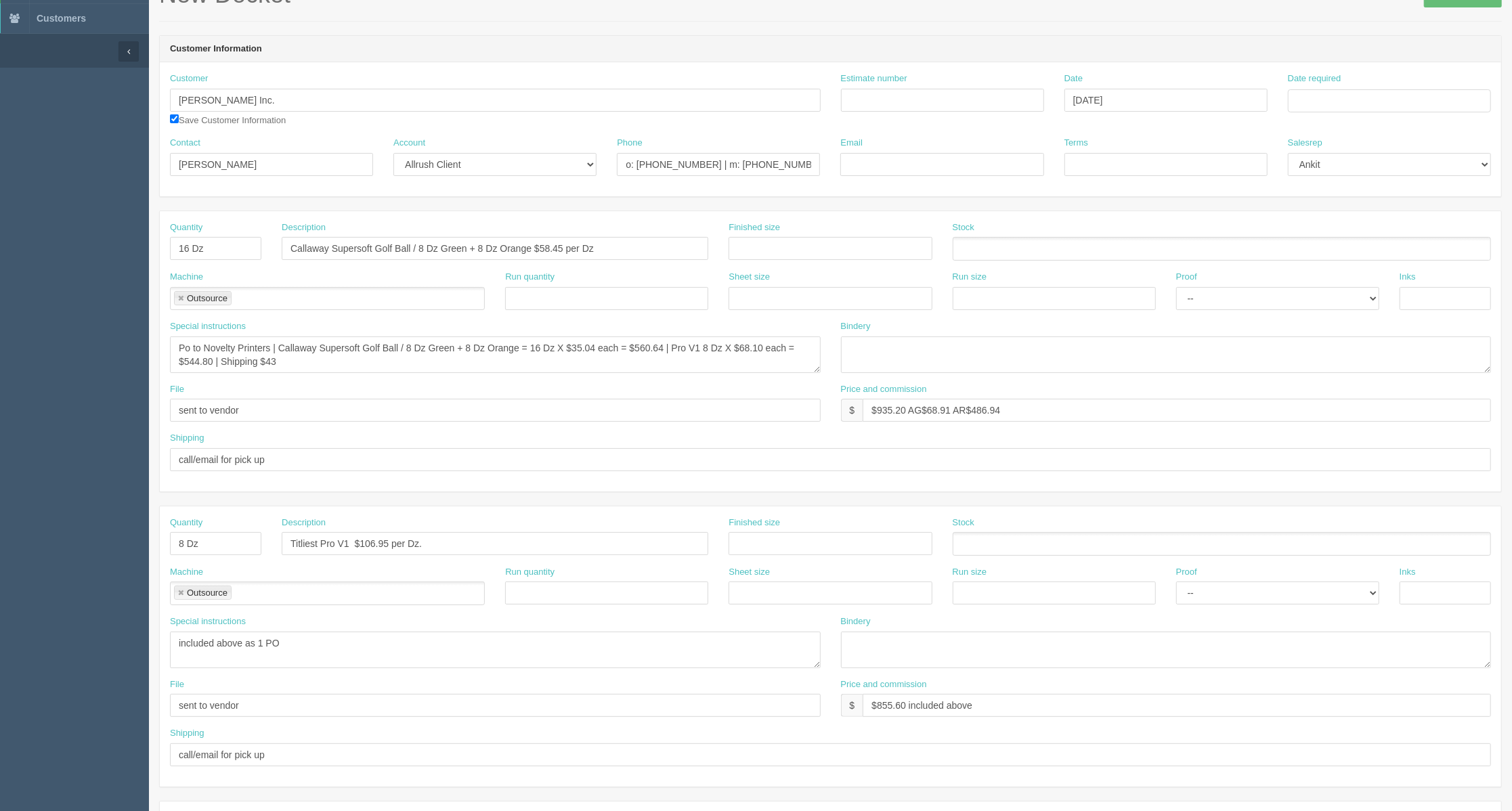
scroll to position [0, 0]
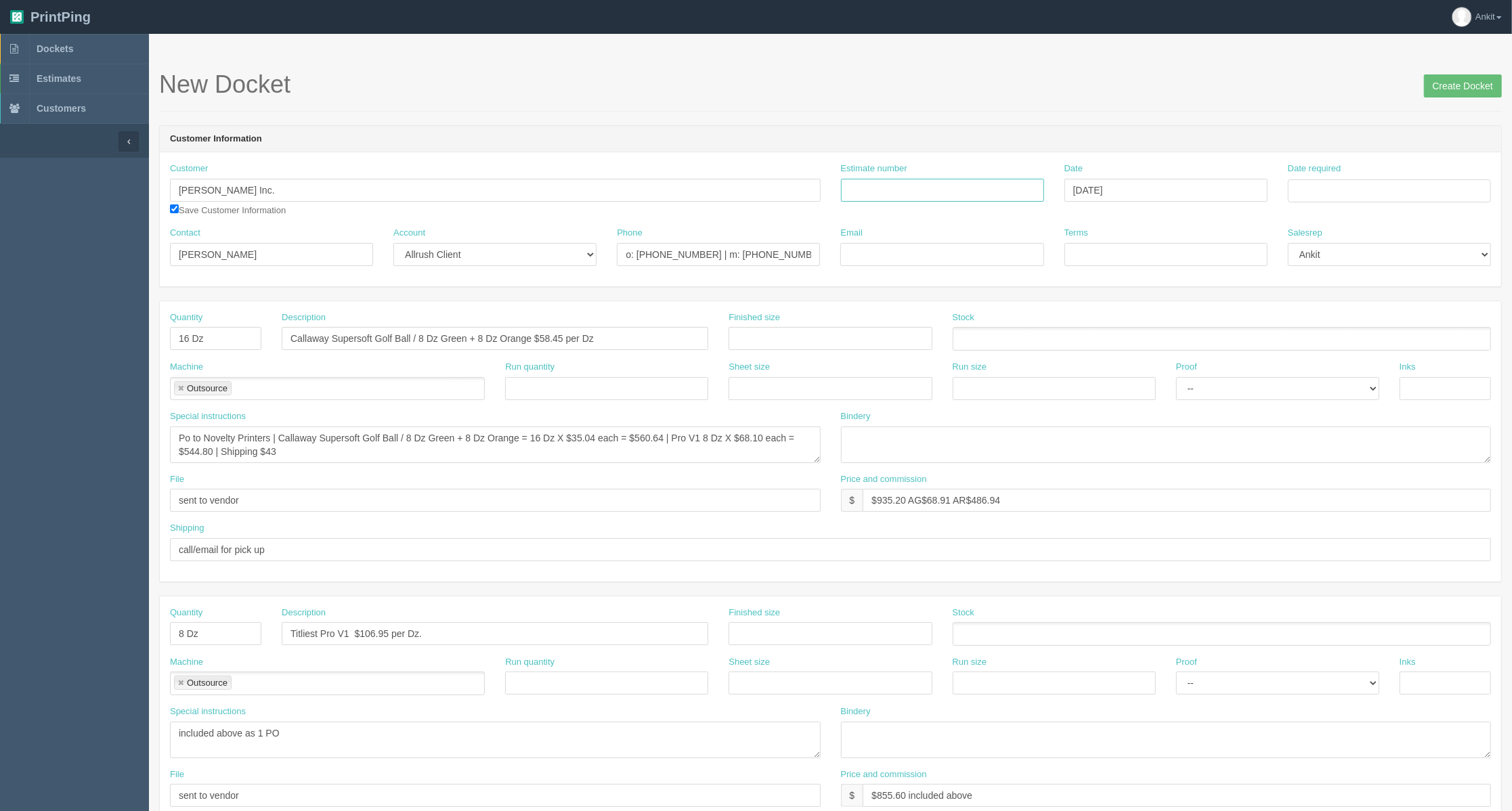
click at [873, 196] on input "Estimate number" at bounding box center [942, 190] width 203 height 23
click at [854, 263] on input "Email" at bounding box center [941, 254] width 203 height 23
paste input "[EMAIL_ADDRESS][PERSON_NAME][DOMAIN_NAME]"
type input "[EMAIL_ADDRESS][PERSON_NAME][DOMAIN_NAME]"
click at [1101, 259] on input "Terms" at bounding box center [1165, 254] width 203 height 23
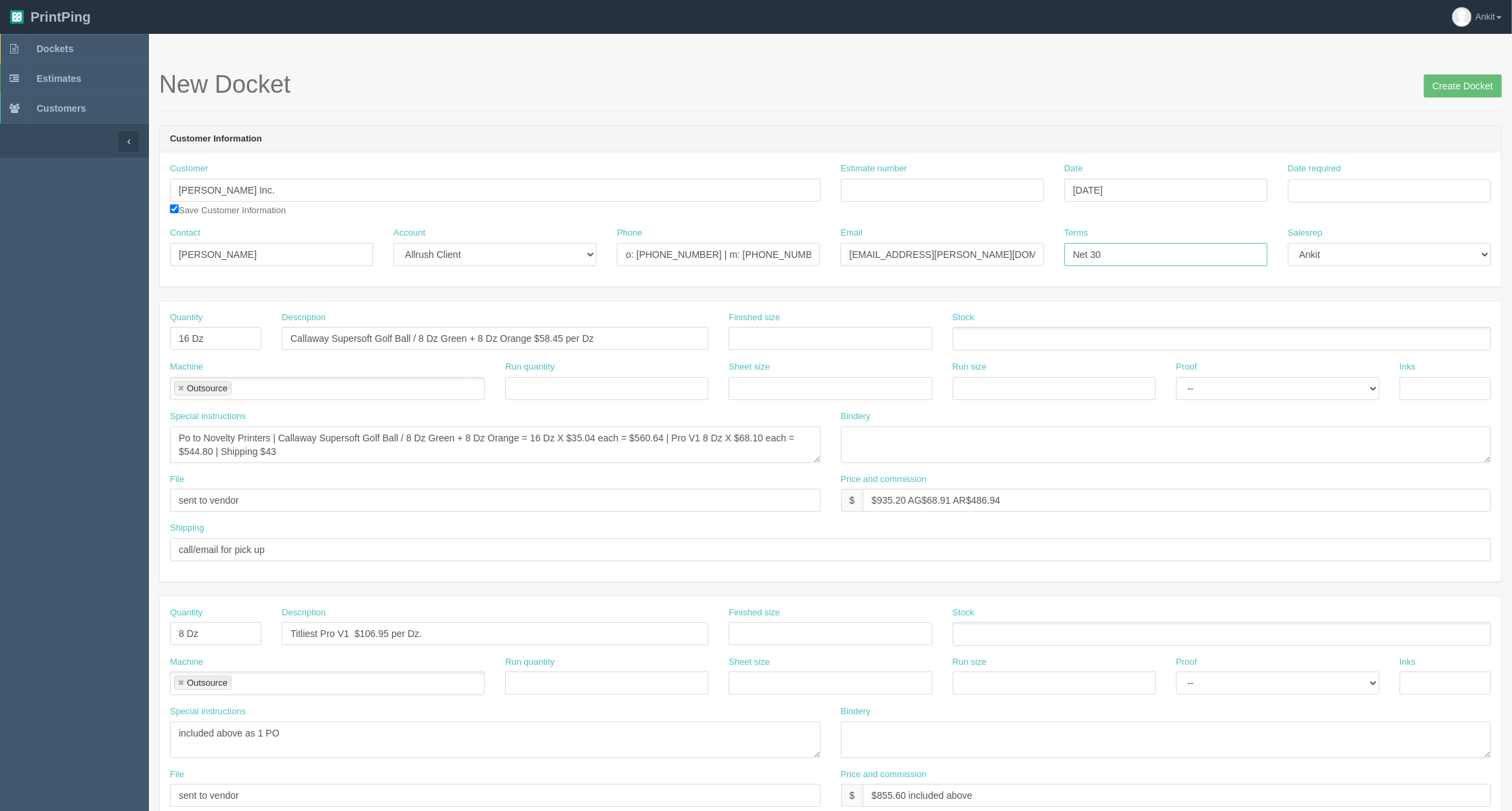
type input "Net 30 days"
click at [975, 184] on input "Estimate number" at bounding box center [942, 190] width 203 height 23
type input "6078"
click at [1314, 193] on input "Date required" at bounding box center [1389, 191] width 203 height 23
click at [1335, 222] on th "[DATE]" at bounding box center [1355, 220] width 90 height 27
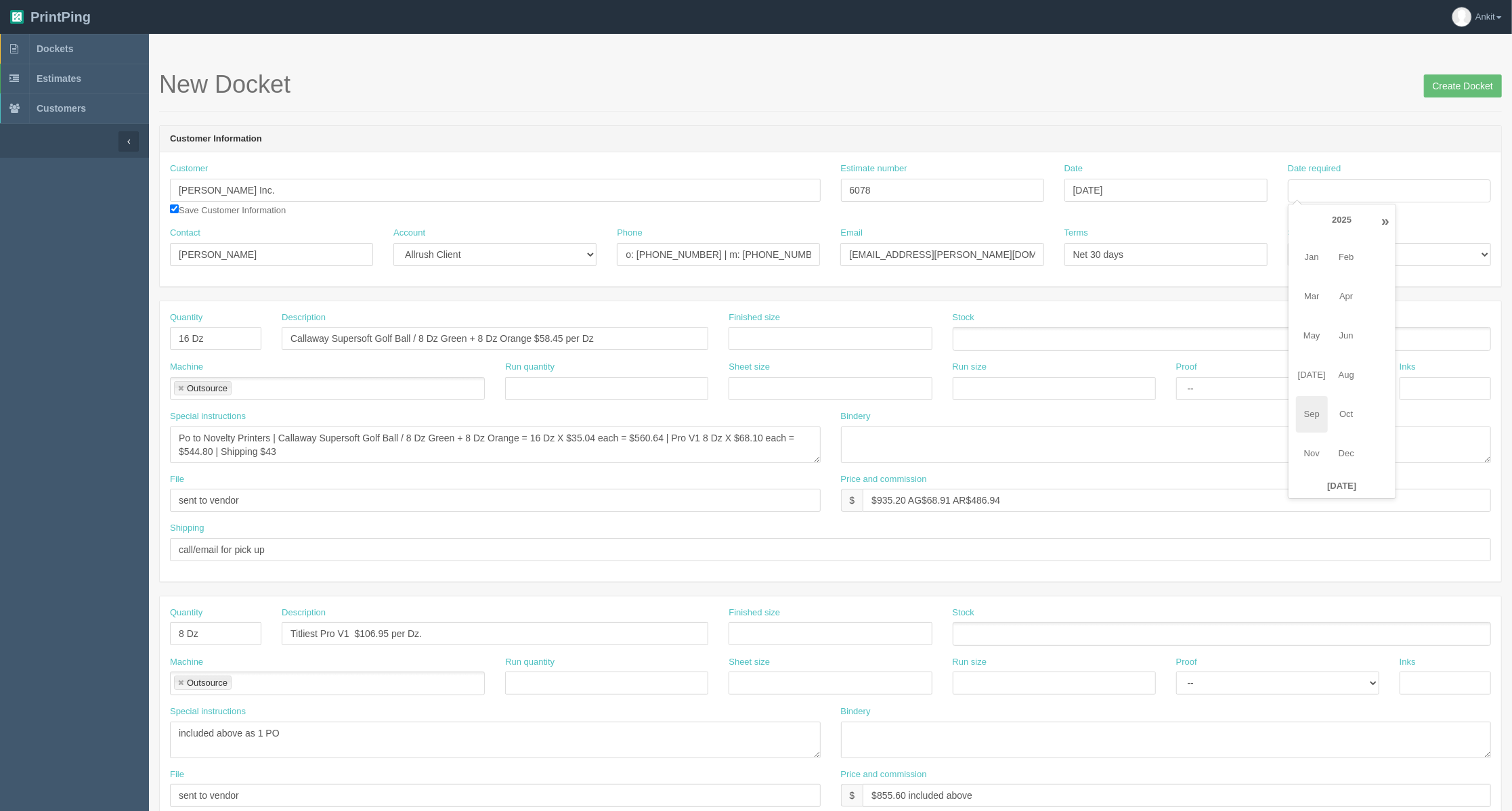
click at [1314, 410] on span "Sep" at bounding box center [1312, 414] width 32 height 36
click at [1339, 340] on td "30" at bounding box center [1337, 341] width 17 height 20
type input "[DATE]"
click at [1145, 301] on div "Quantity 16 Dz Description Callaway Supersoft Golf Ball / 8 Dz Green + 8 Dz Ora…" at bounding box center [830, 441] width 1341 height 280
click at [191, 437] on textarea "Po to Novelty Printers | Callaway Supersoft Golf Ball / 8 Dz Green + 8 Dz Orang…" at bounding box center [495, 444] width 650 height 36
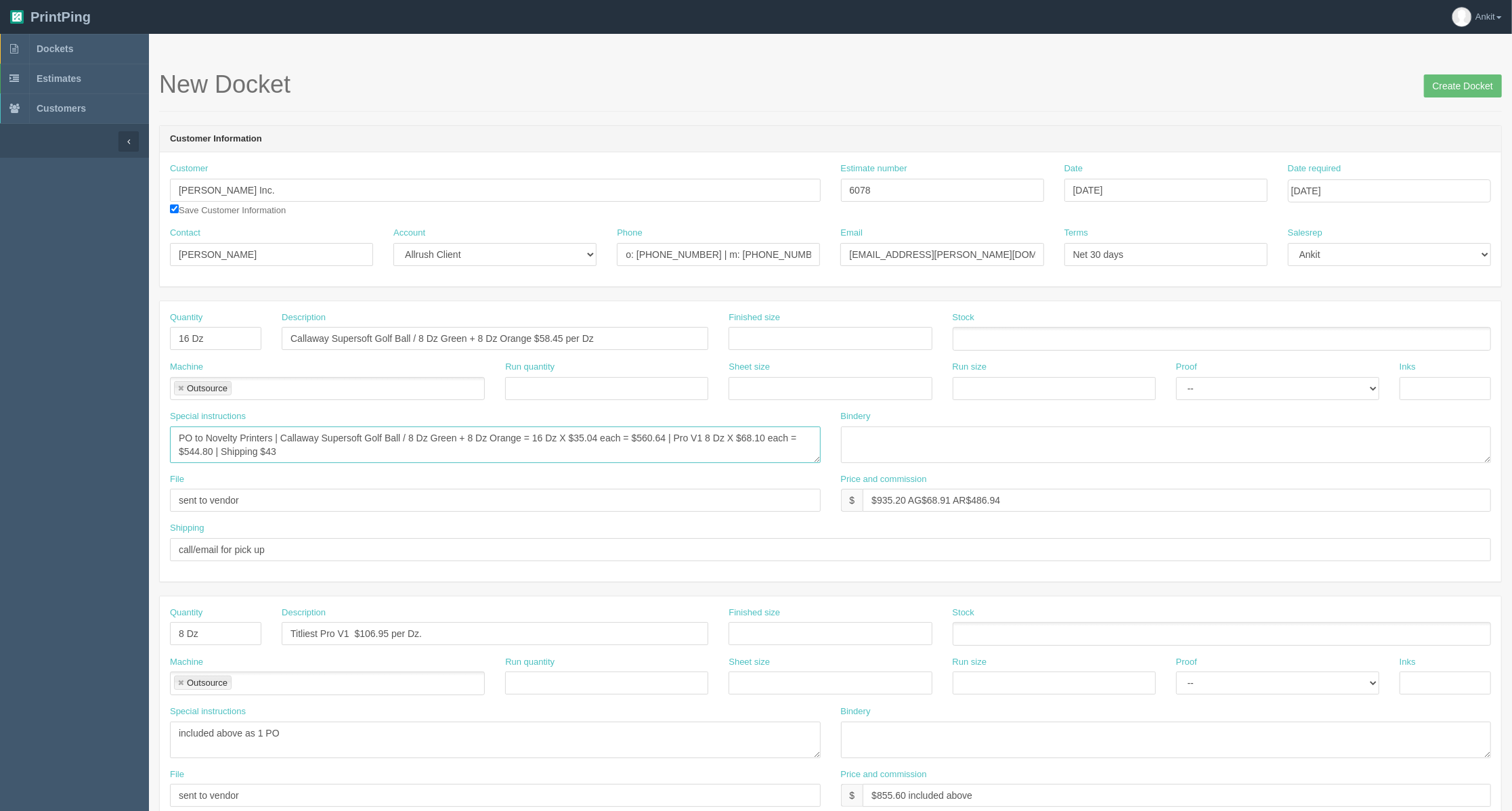
click at [351, 462] on textarea "PO to Novelty Printers | Callaway Supersoft Golf Ball / 8 Dz Green + 8 Dz Orang…" at bounding box center [495, 444] width 650 height 36
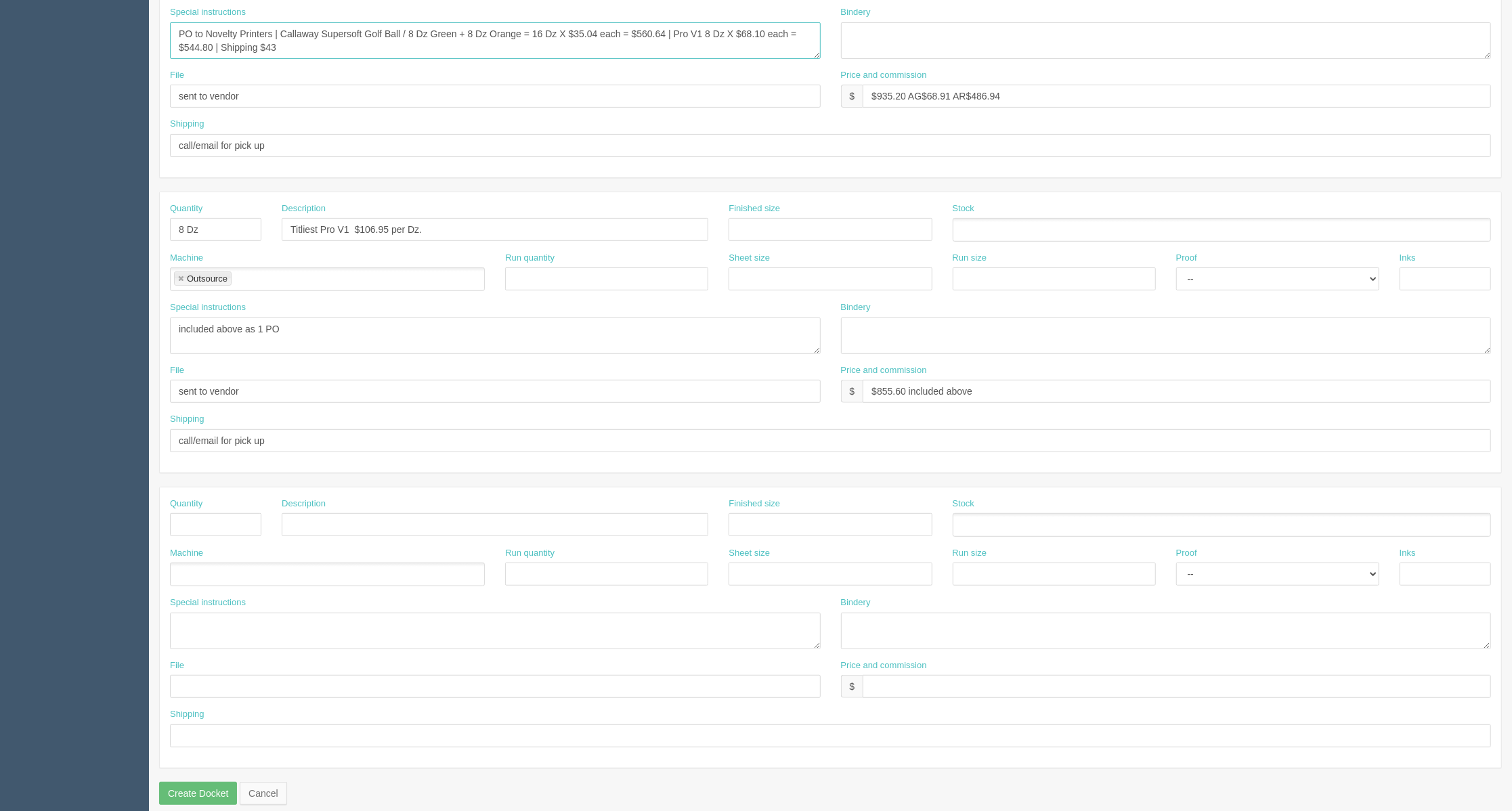
scroll to position [424, 0]
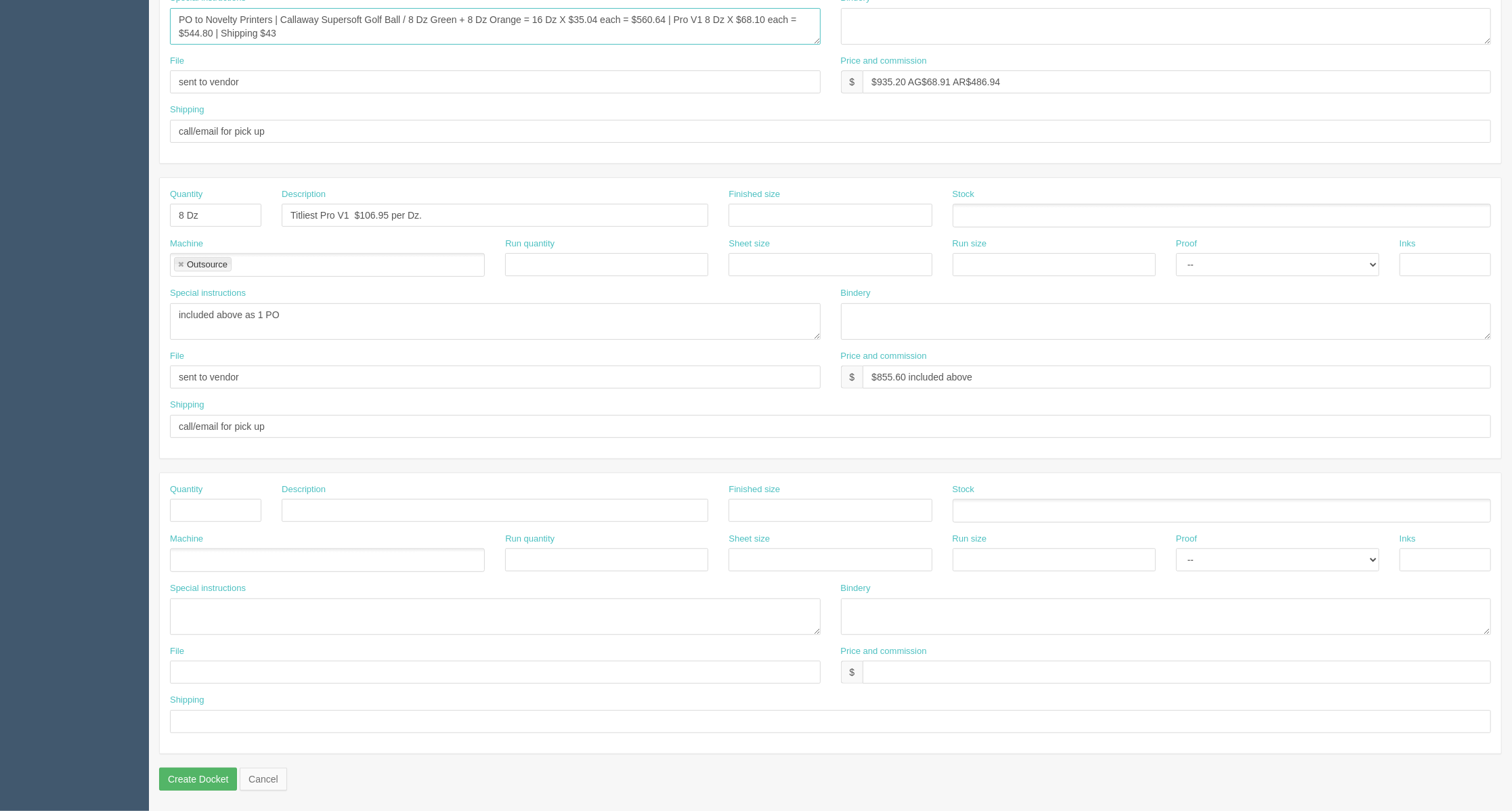
type textarea "PO to Novelty Printers | Callaway Supersoft Golf Ball / 8 Dz Green + 8 Dz Orang…"
click at [203, 780] on input "Create Docket" at bounding box center [197, 779] width 78 height 23
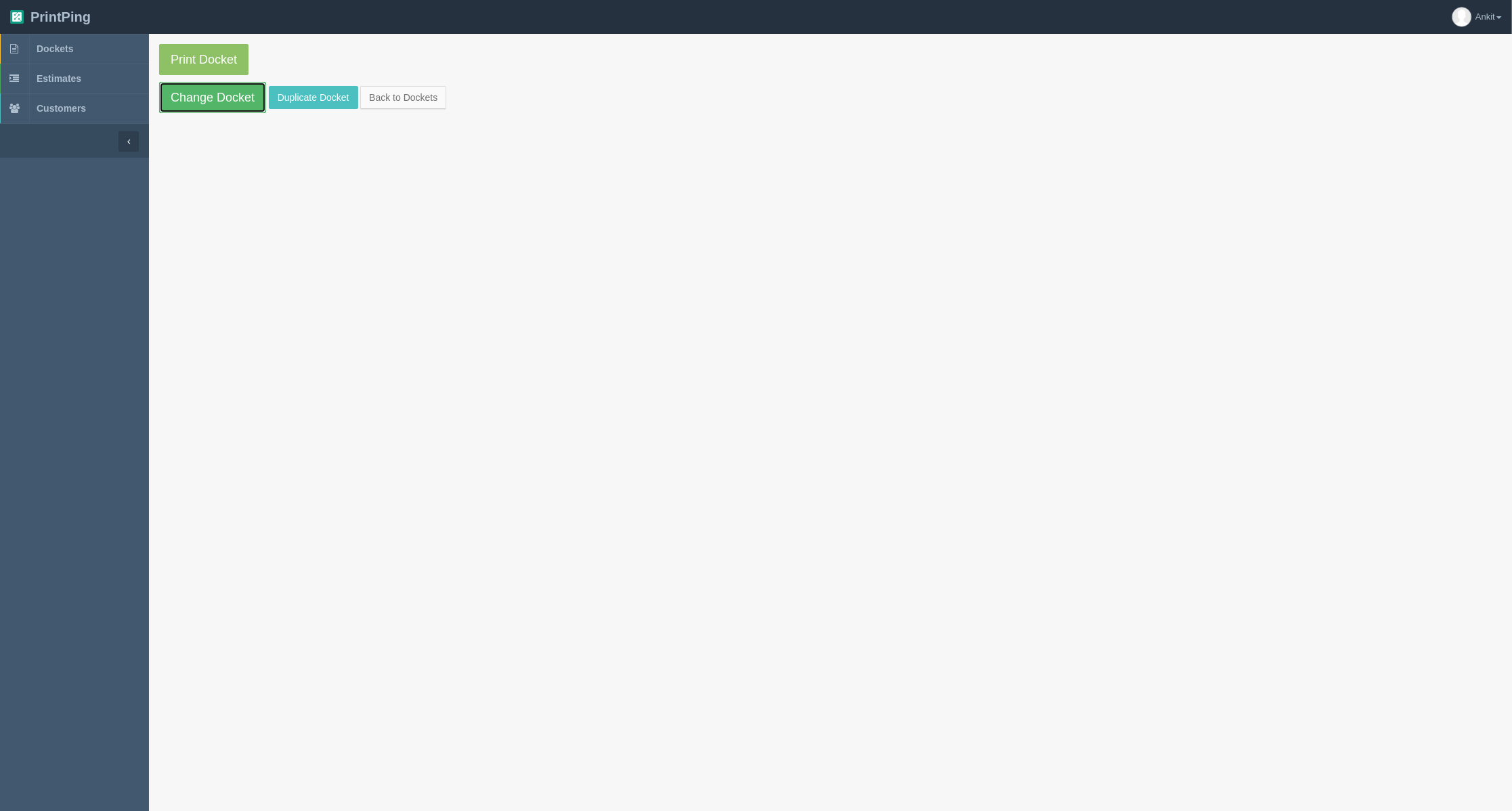
click at [223, 95] on link "Change Docket" at bounding box center [212, 97] width 107 height 31
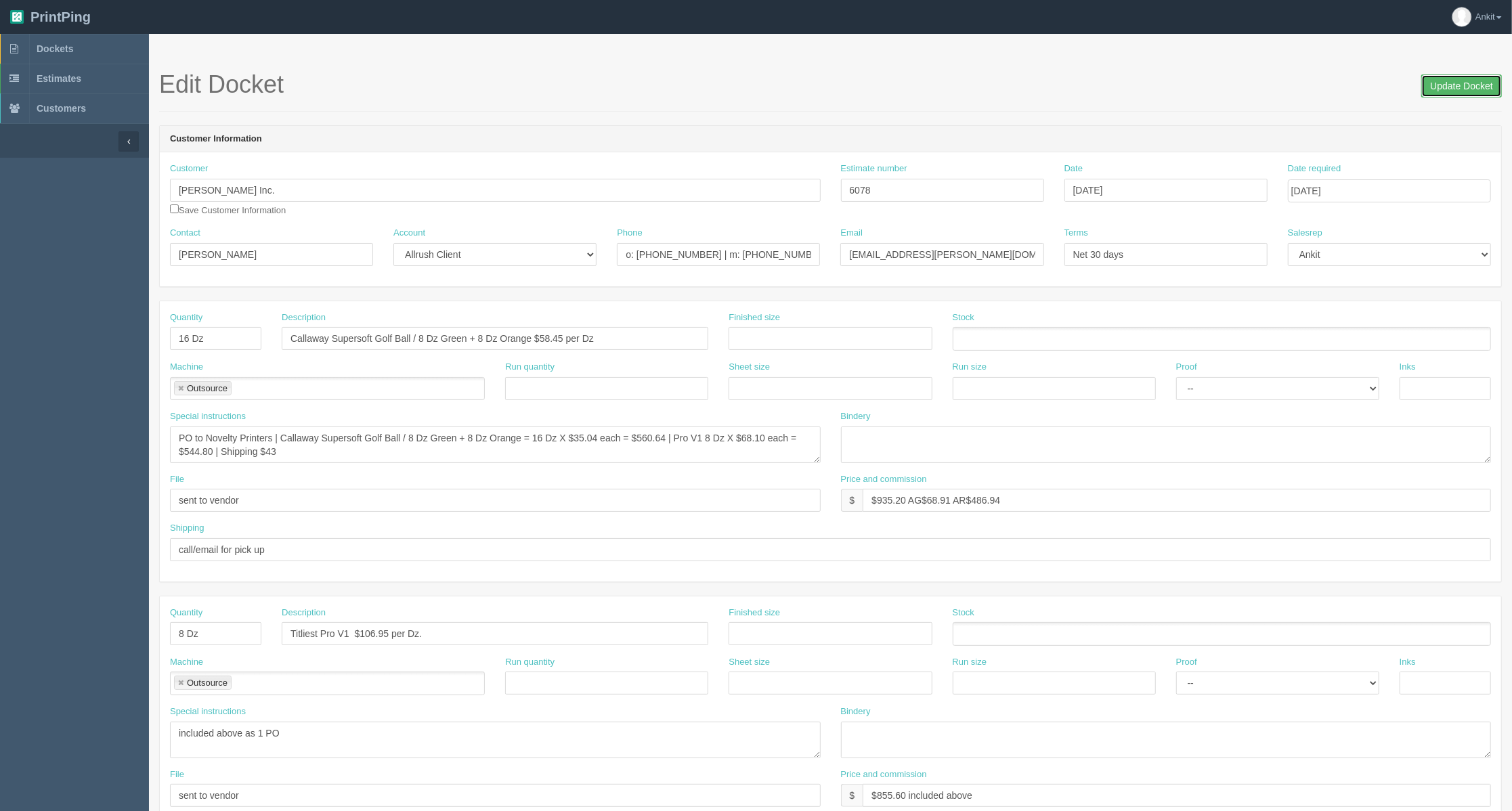
click at [1450, 78] on input "Update Docket" at bounding box center [1461, 86] width 81 height 23
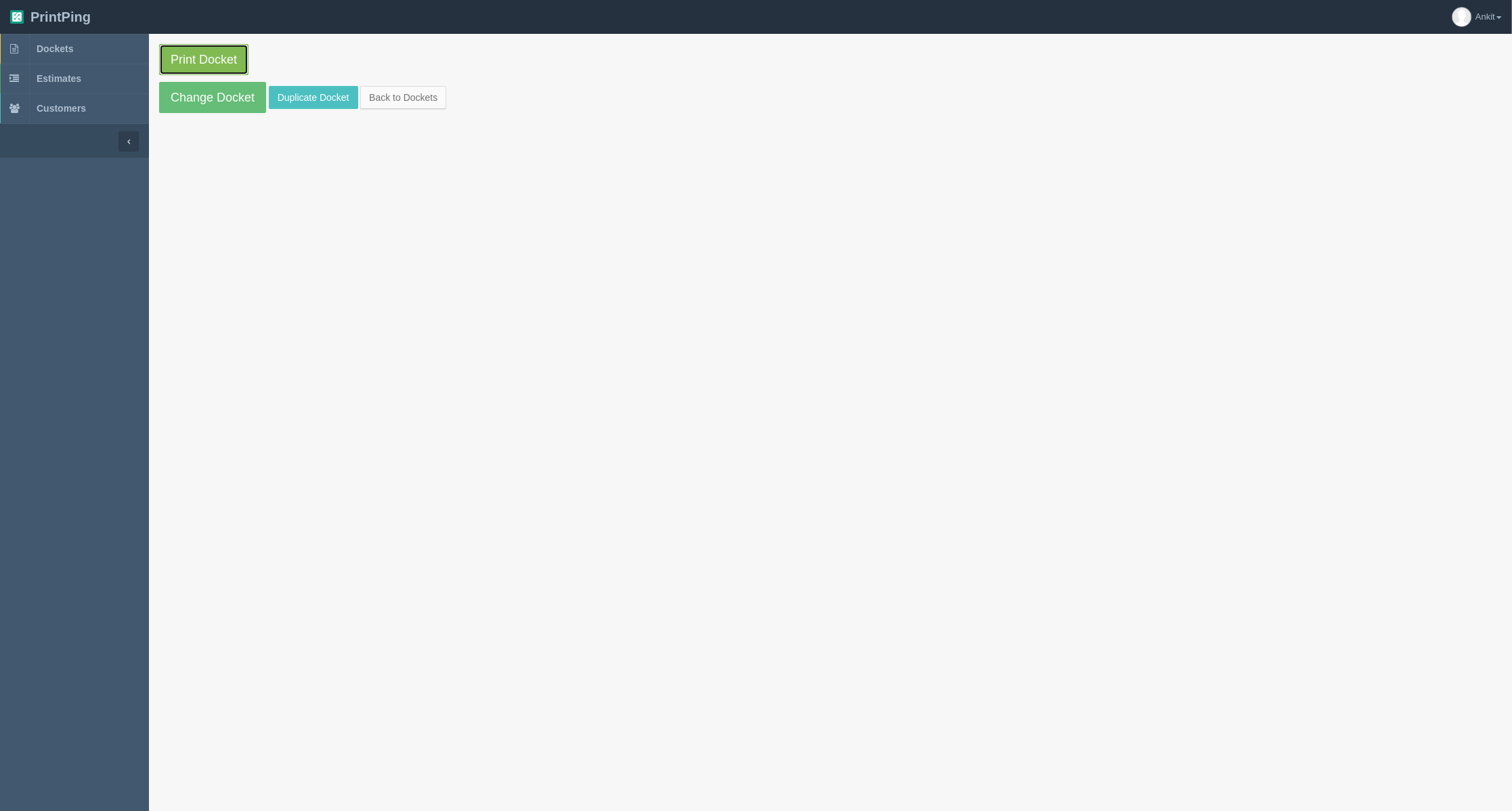
click at [212, 54] on link "Print Docket" at bounding box center [203, 60] width 89 height 31
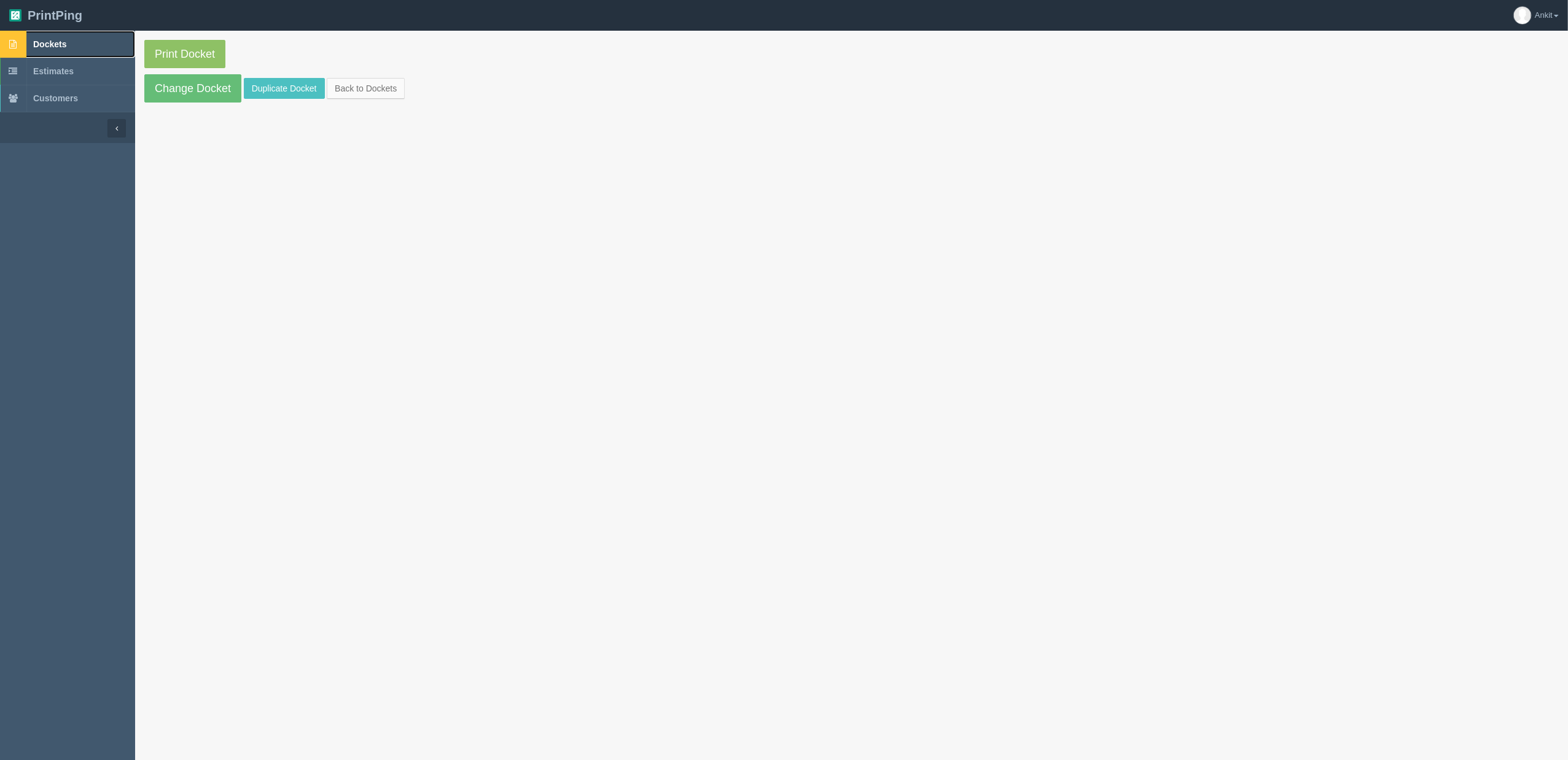
click at [52, 42] on span "Dockets" at bounding box center [49, 44] width 33 height 10
